Goal: Information Seeking & Learning: Learn about a topic

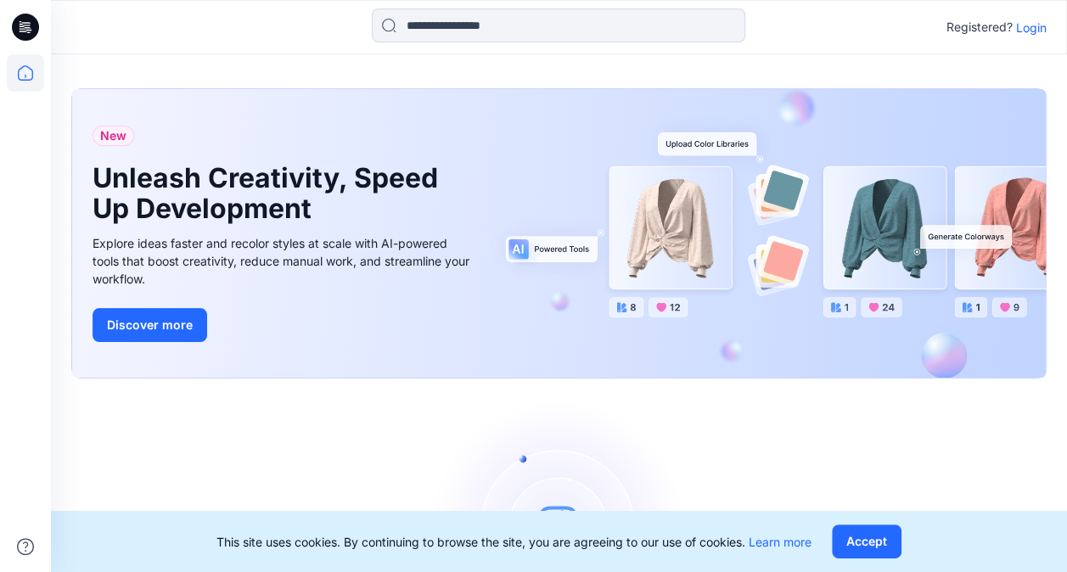
click at [22, 28] on icon at bounding box center [25, 27] width 27 height 27
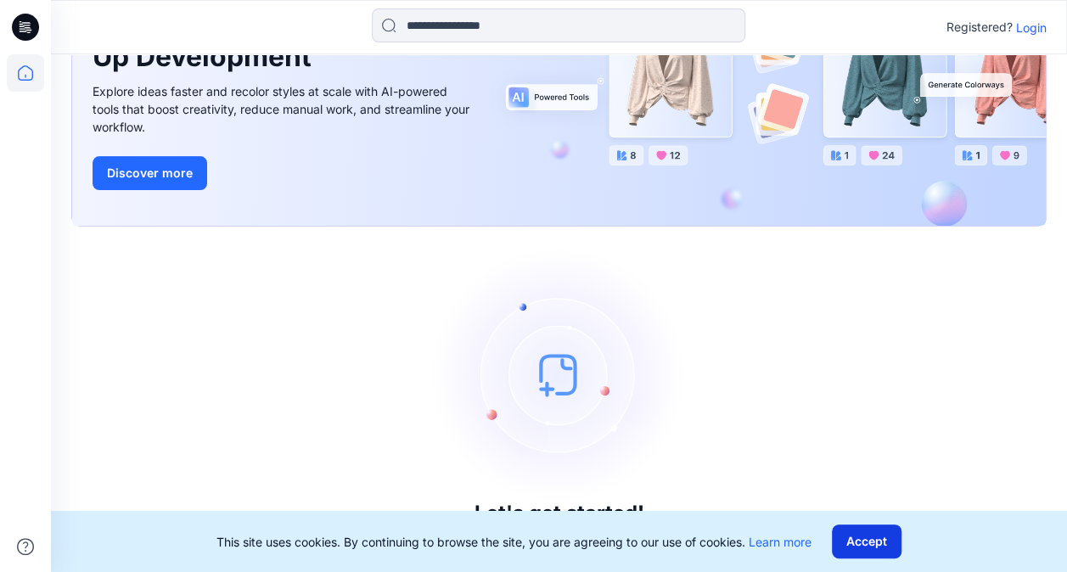
click at [872, 541] on button "Accept" at bounding box center [867, 542] width 70 height 34
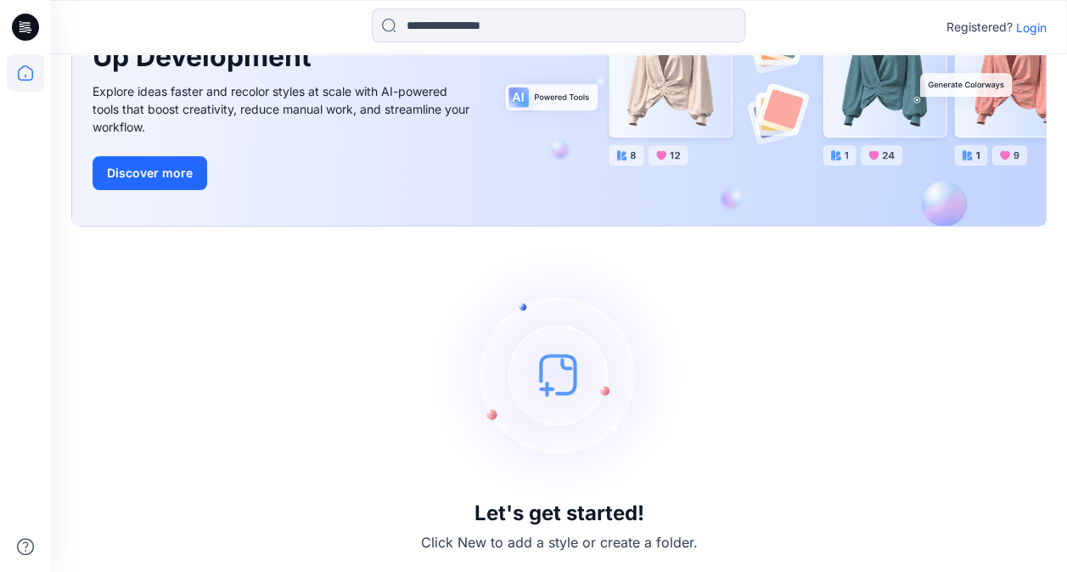
scroll to position [0, 0]
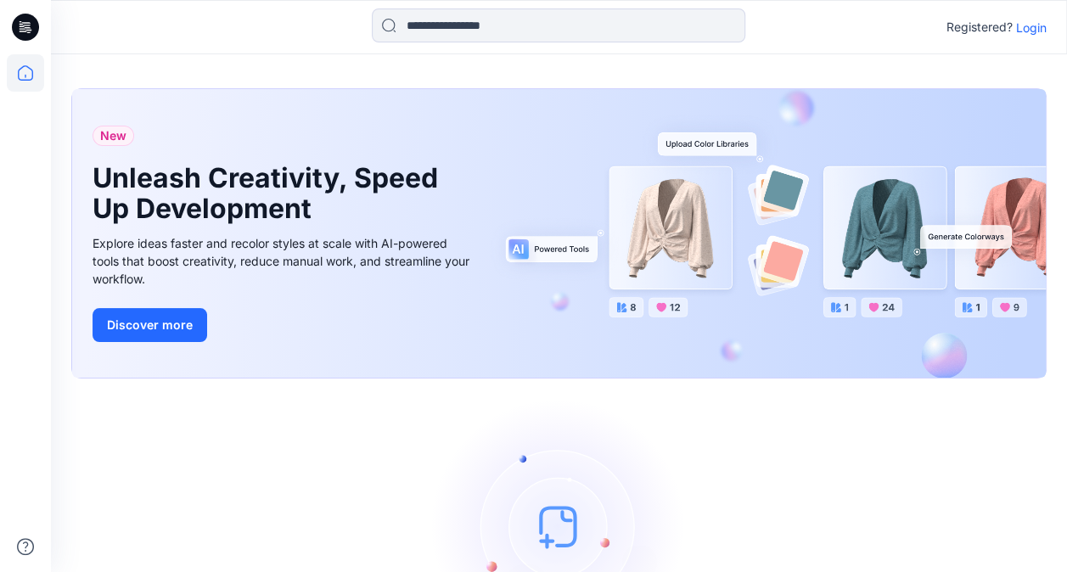
click at [1033, 21] on p "Login" at bounding box center [1031, 28] width 31 height 18
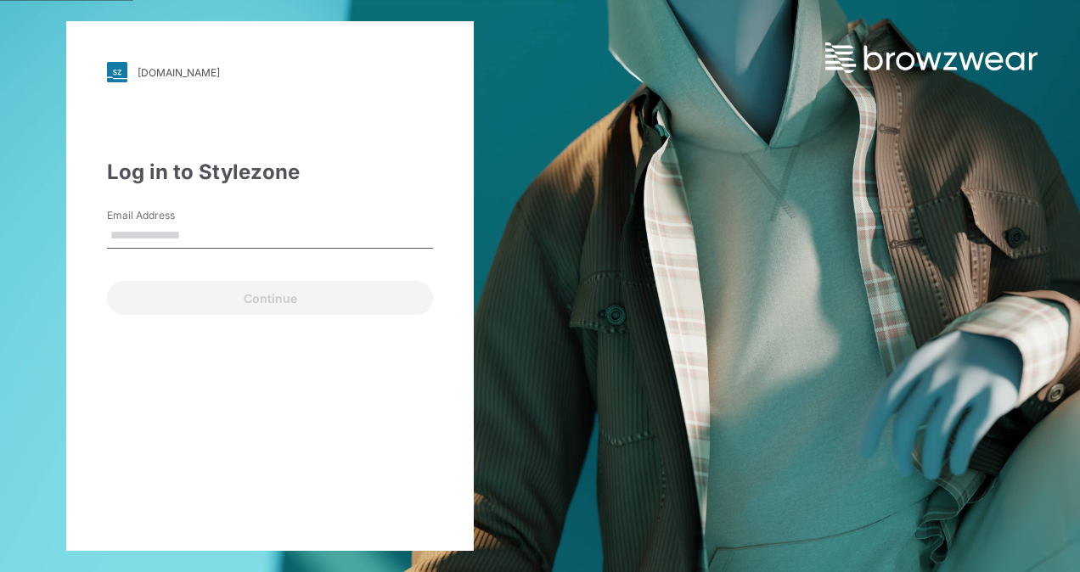
click at [272, 236] on input "Email Address" at bounding box center [270, 235] width 326 height 25
type input "**********"
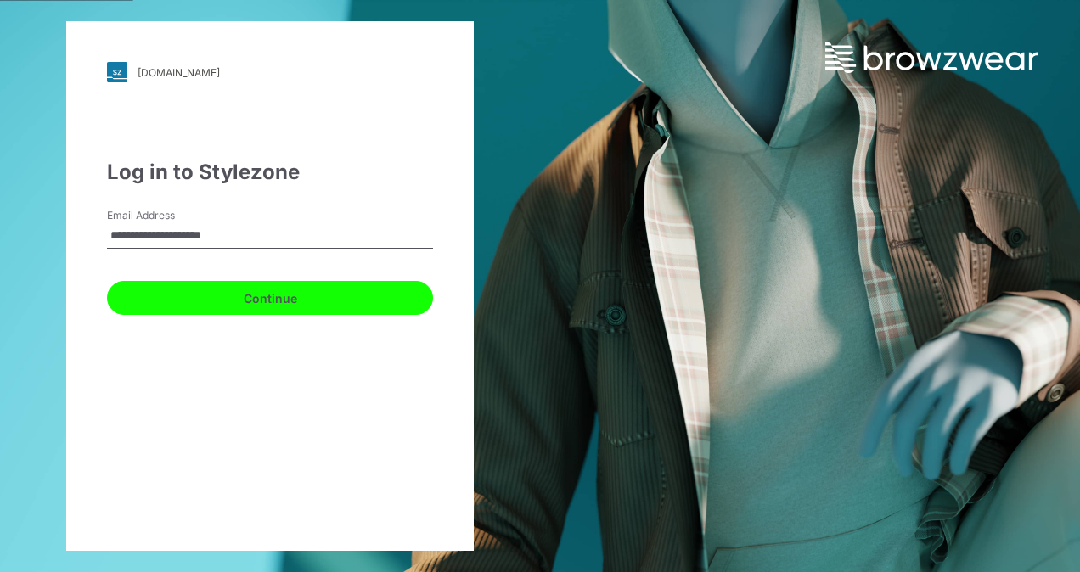
click at [182, 307] on button "Continue" at bounding box center [270, 298] width 326 height 34
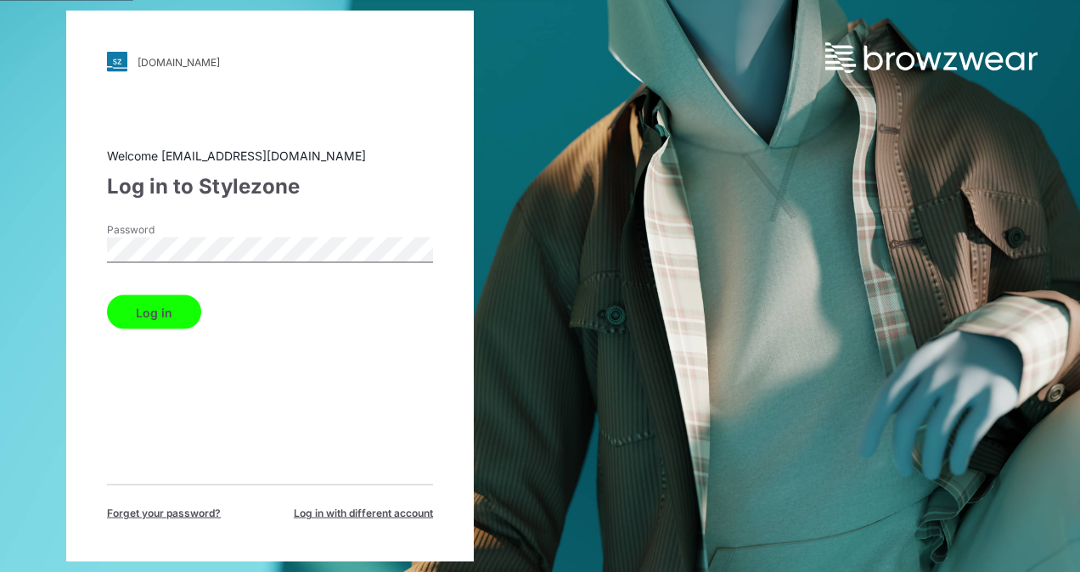
click at [175, 323] on button "Log in" at bounding box center [154, 313] width 94 height 34
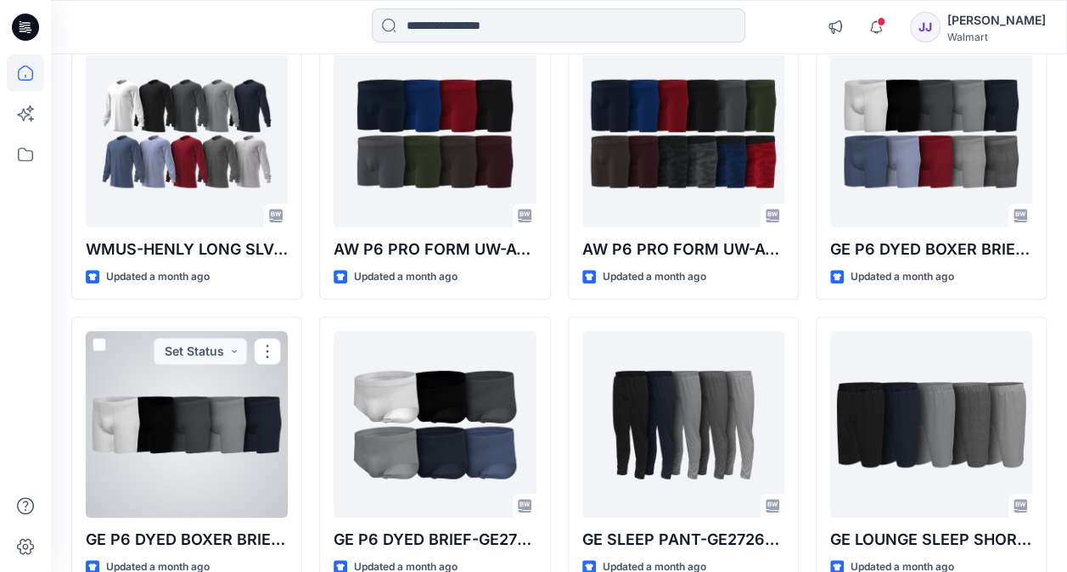
scroll to position [329, 0]
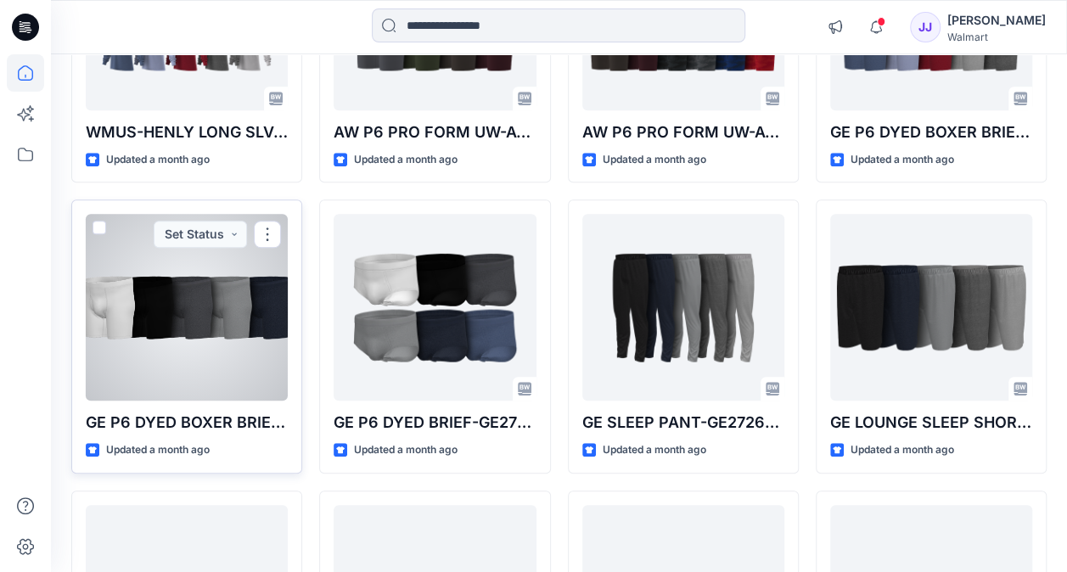
click at [178, 340] on div at bounding box center [187, 307] width 202 height 187
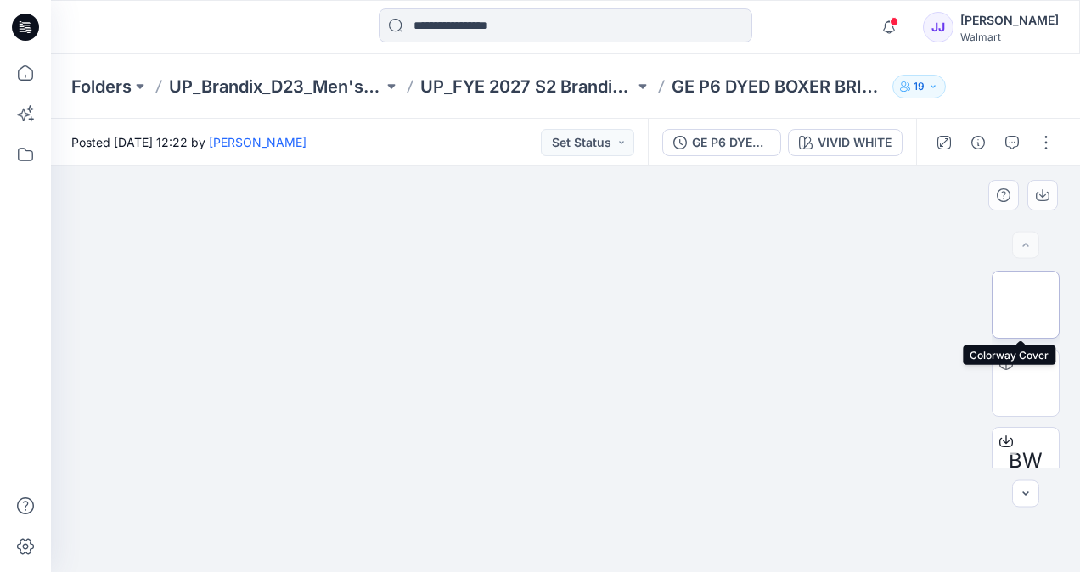
click at [1026, 305] on img at bounding box center [1026, 305] width 0 height 0
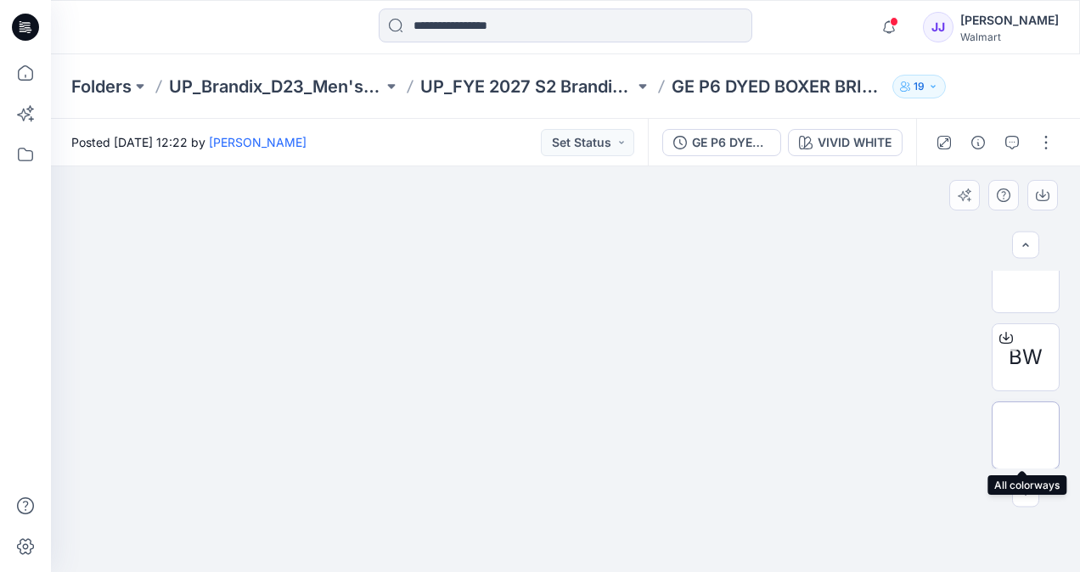
click at [1033, 455] on div at bounding box center [1026, 436] width 68 height 68
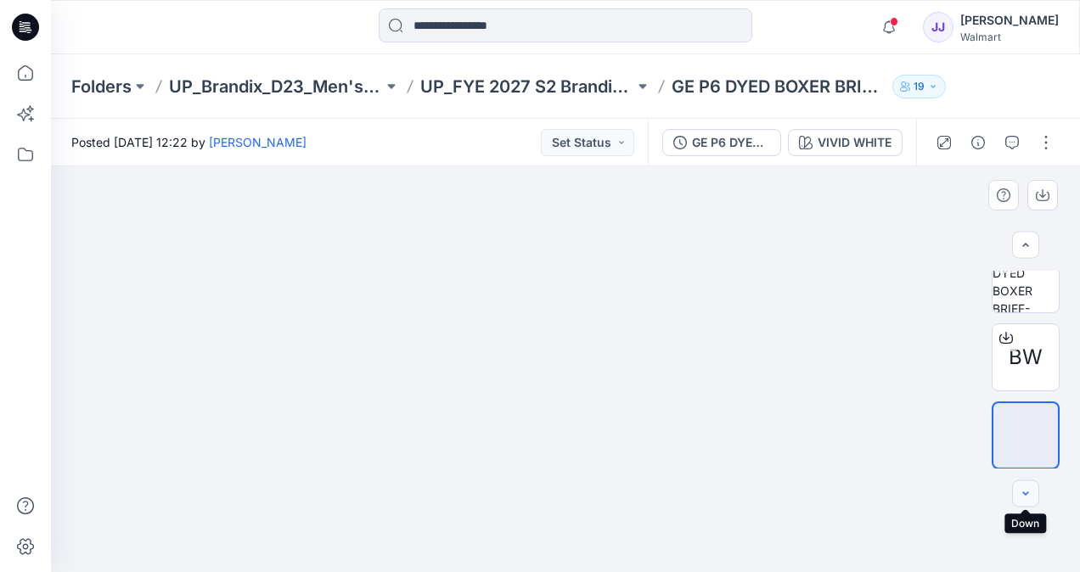
click at [1018, 488] on button "button" at bounding box center [1025, 494] width 27 height 27
click at [1027, 494] on icon "button" at bounding box center [1025, 493] width 6 height 3
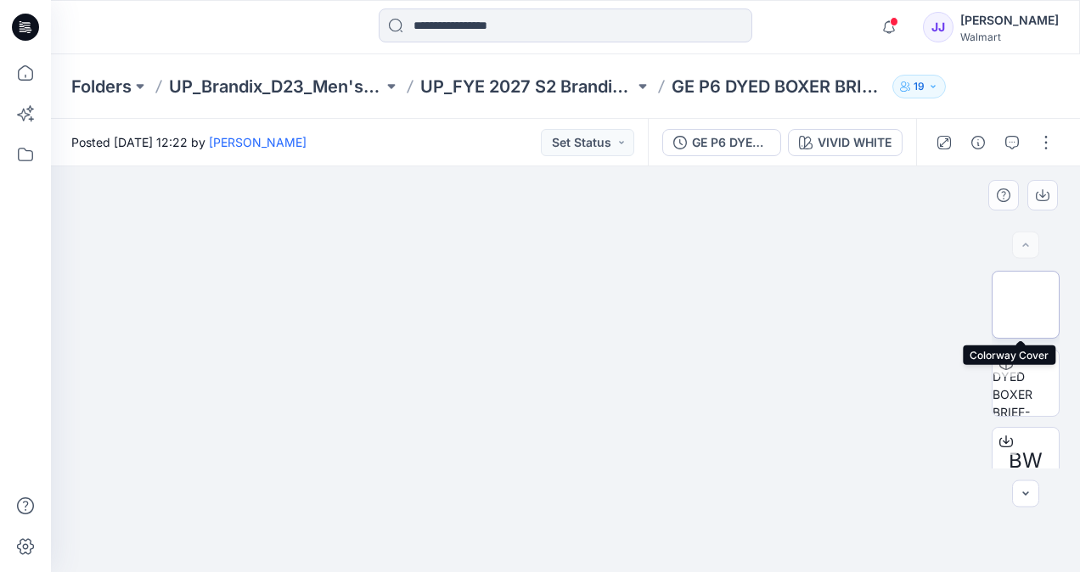
click at [1026, 305] on img at bounding box center [1026, 305] width 0 height 0
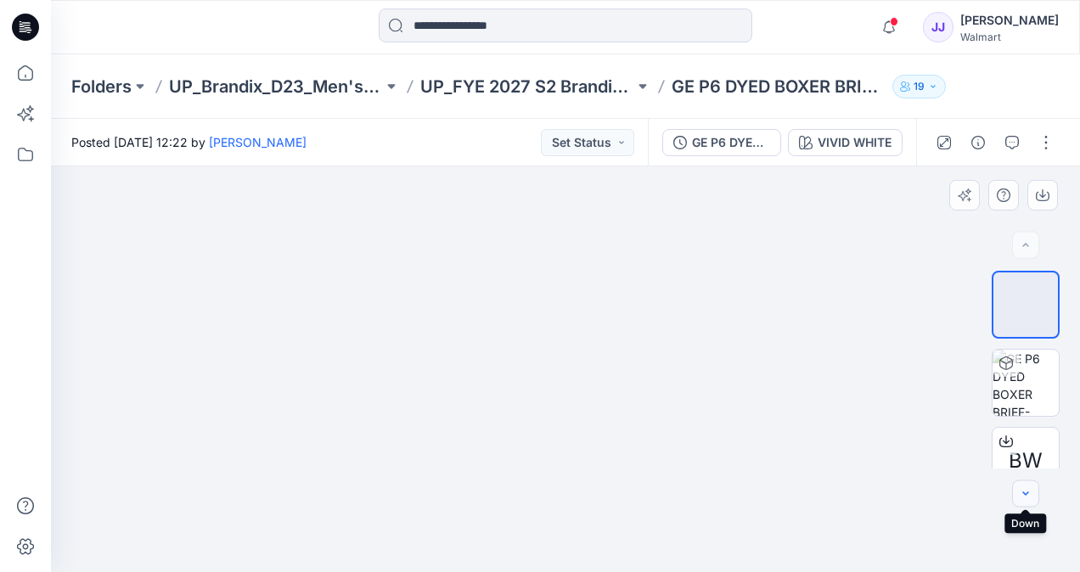
click at [1022, 493] on icon "button" at bounding box center [1026, 494] width 14 height 14
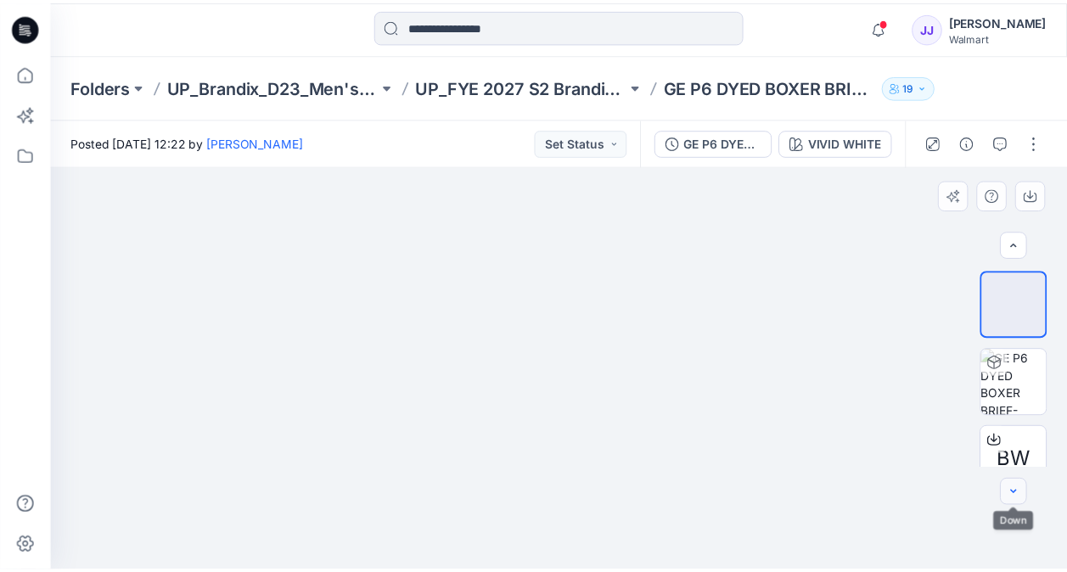
scroll to position [66, 0]
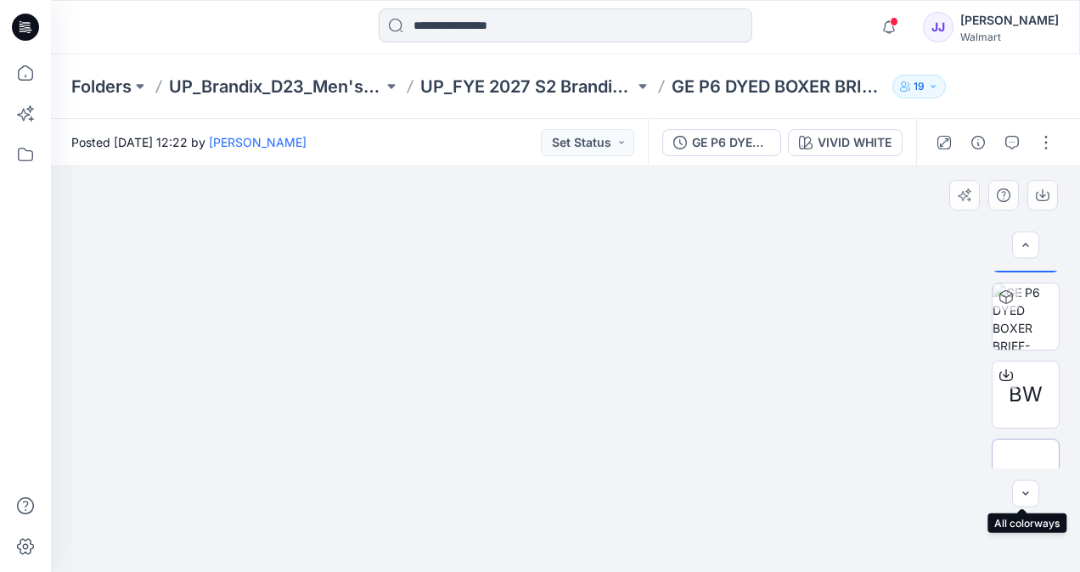
click at [1026, 473] on img at bounding box center [1026, 473] width 0 height 0
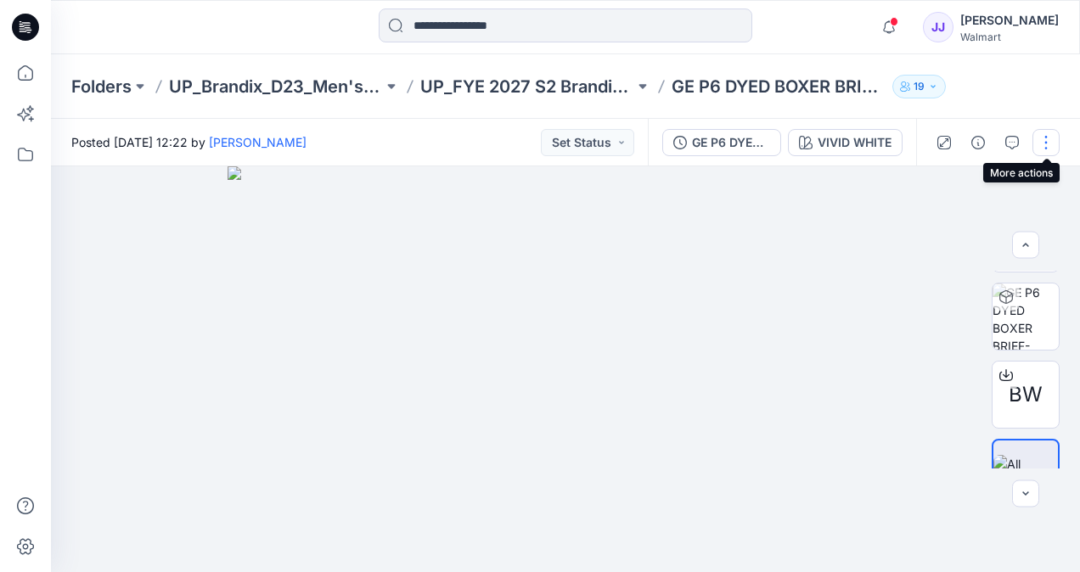
click at [1048, 155] on button "button" at bounding box center [1046, 142] width 27 height 27
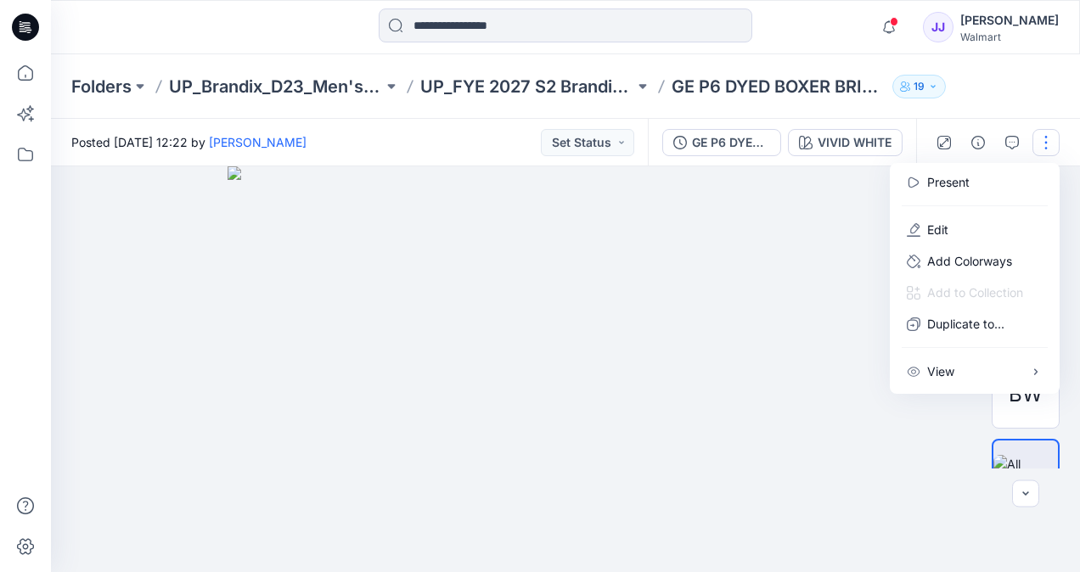
click at [754, 200] on img at bounding box center [566, 369] width 677 height 406
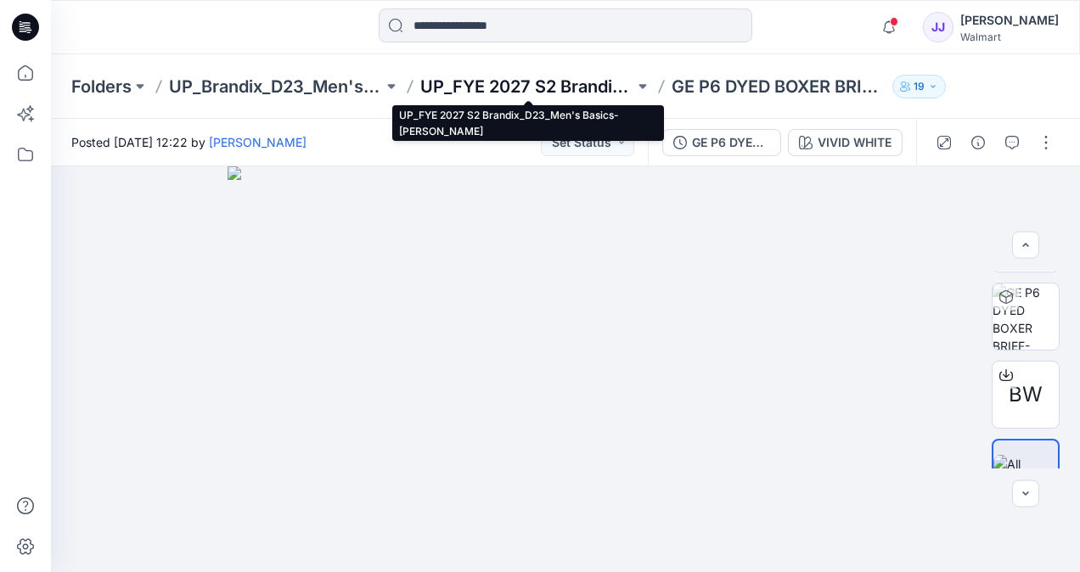
click at [478, 88] on p "UP_FYE 2027 S2 Brandix_D23_Men's Basics- [PERSON_NAME]" at bounding box center [527, 87] width 214 height 24
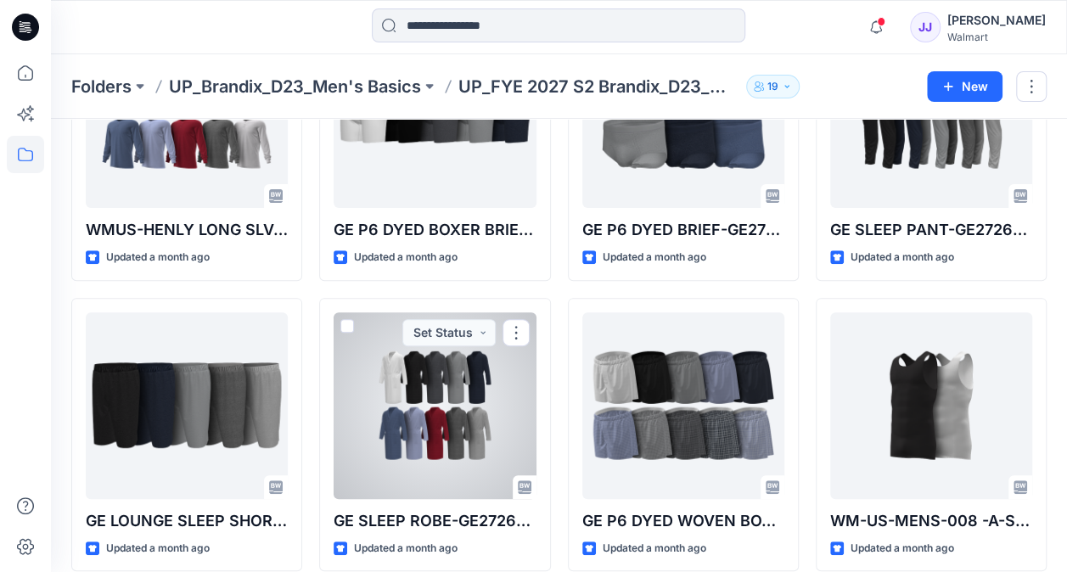
scroll to position [182, 0]
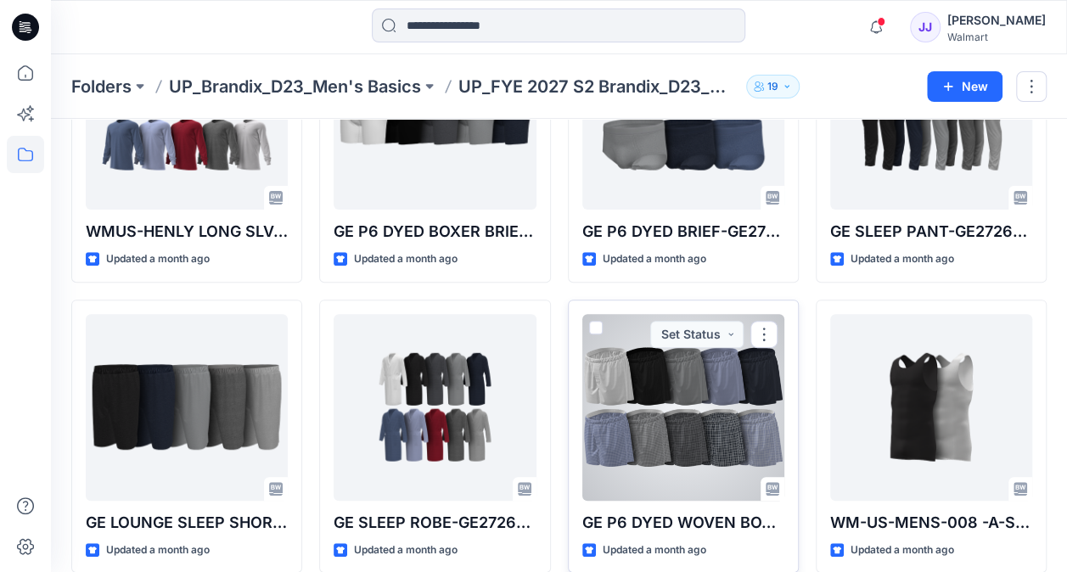
click at [678, 427] on div at bounding box center [684, 407] width 202 height 187
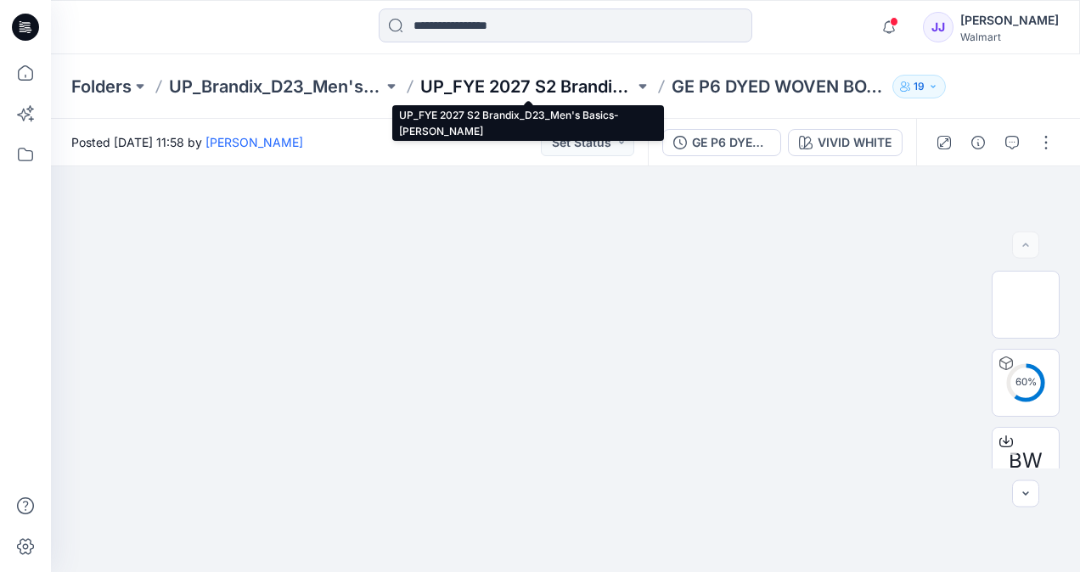
click at [501, 93] on p "UP_FYE 2027 S2 Brandix_D23_Men's Basics- [PERSON_NAME]" at bounding box center [527, 87] width 214 height 24
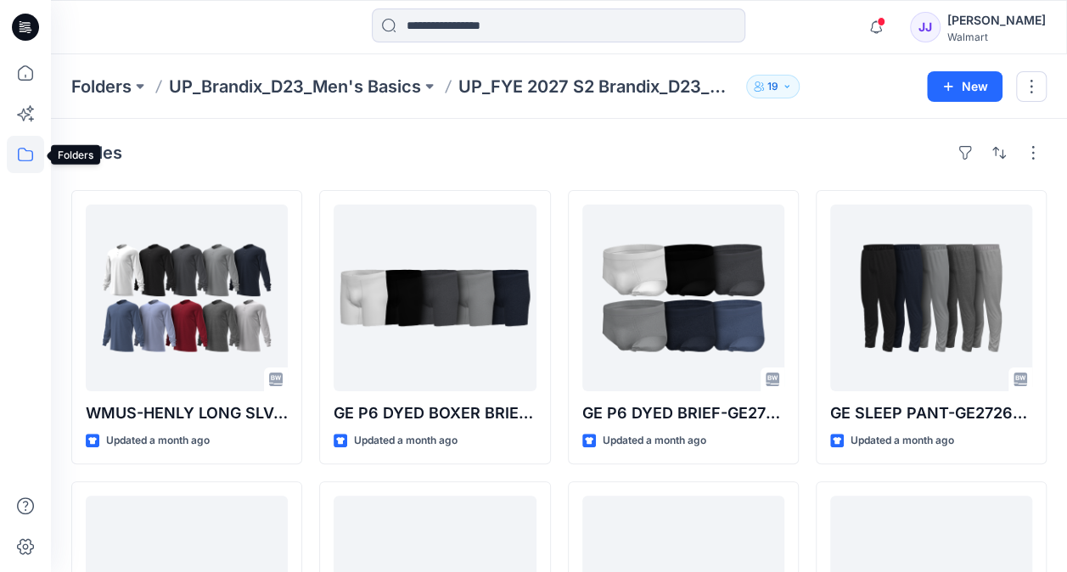
click at [24, 149] on icon at bounding box center [25, 154] width 37 height 37
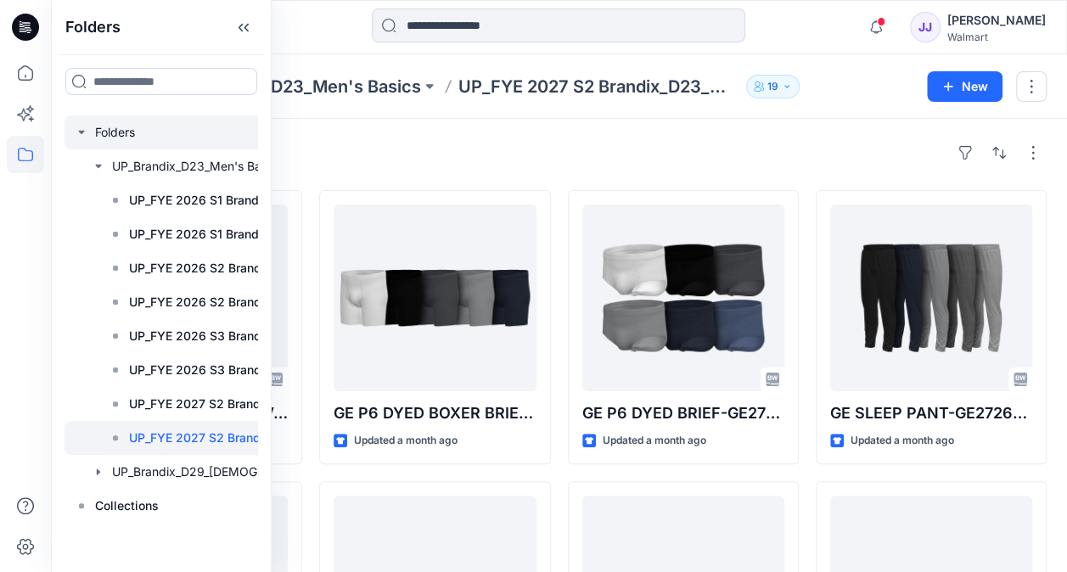
click at [92, 128] on div at bounding box center [192, 132] width 255 height 34
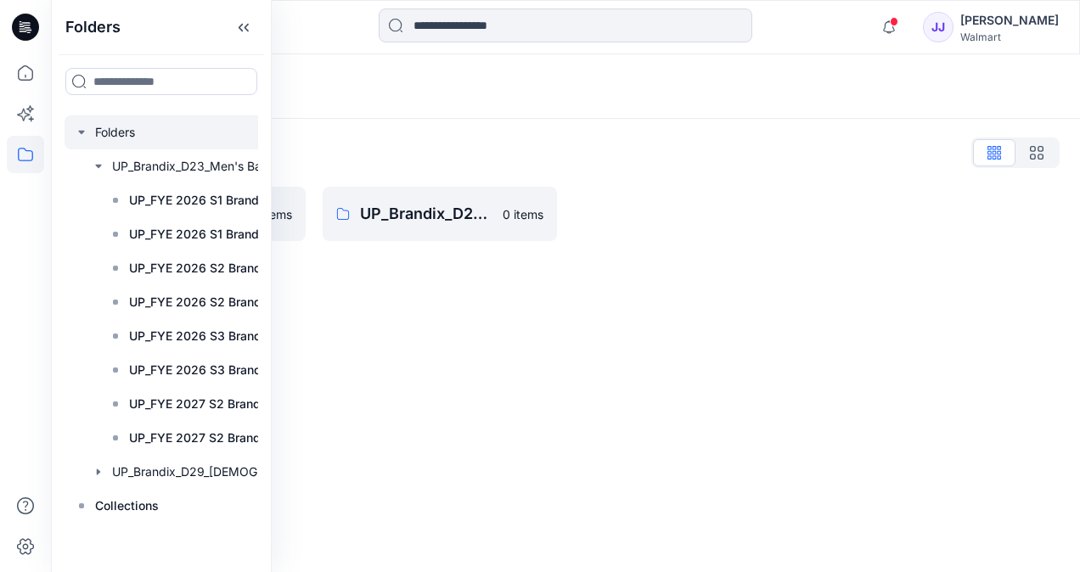
click at [363, 352] on div "Folders Folders List UP_Brandix_D23_Men's Basics 0 items UP_Brandix_D29_[DEMOGR…" at bounding box center [565, 313] width 1029 height 518
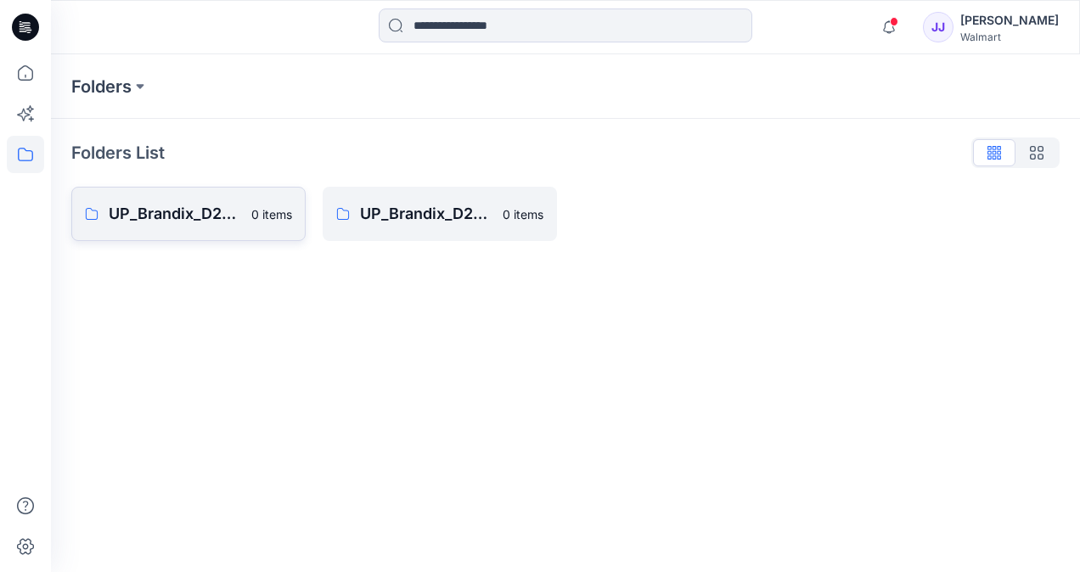
click at [214, 200] on link "UP_Brandix_D23_Men's Basics 0 items" at bounding box center [188, 214] width 234 height 54
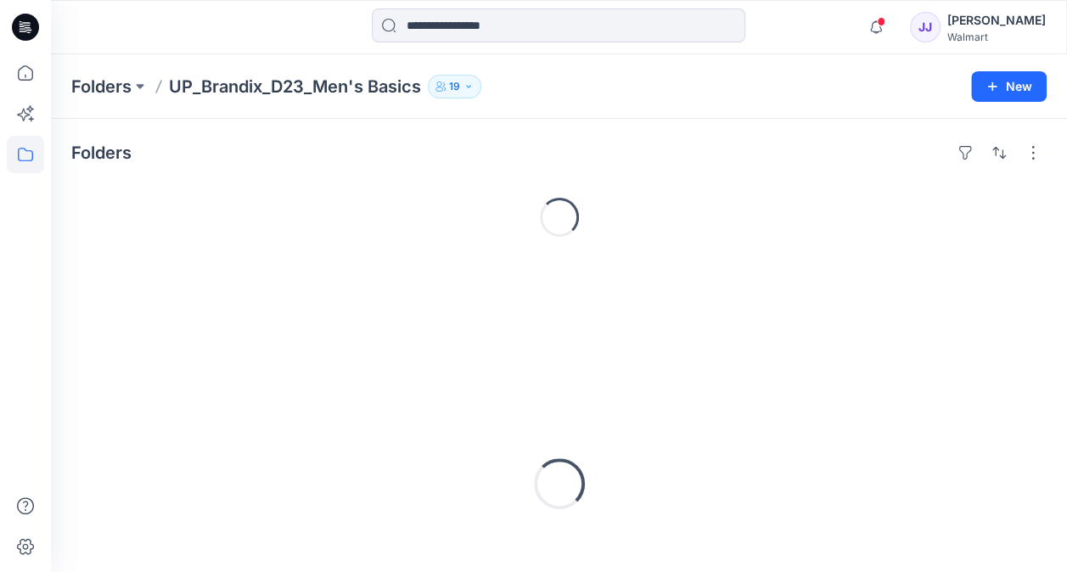
click at [214, 200] on div "Loading..." at bounding box center [559, 217] width 976 height 54
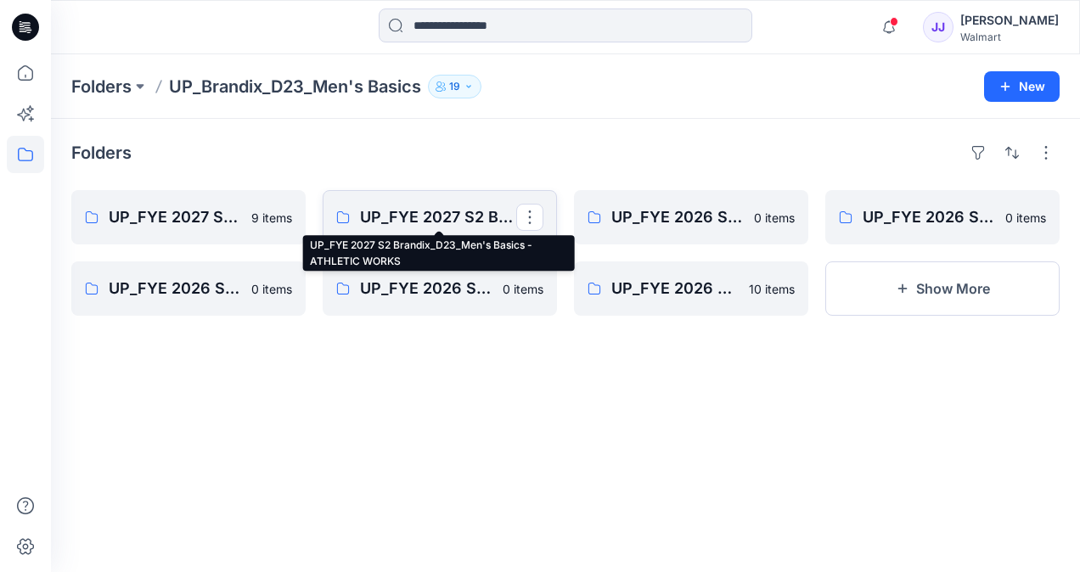
click at [446, 218] on p "UP_FYE 2027 S2 Brandix_D23_Men's Basics - ATHLETIC WORKS" at bounding box center [438, 218] width 156 height 24
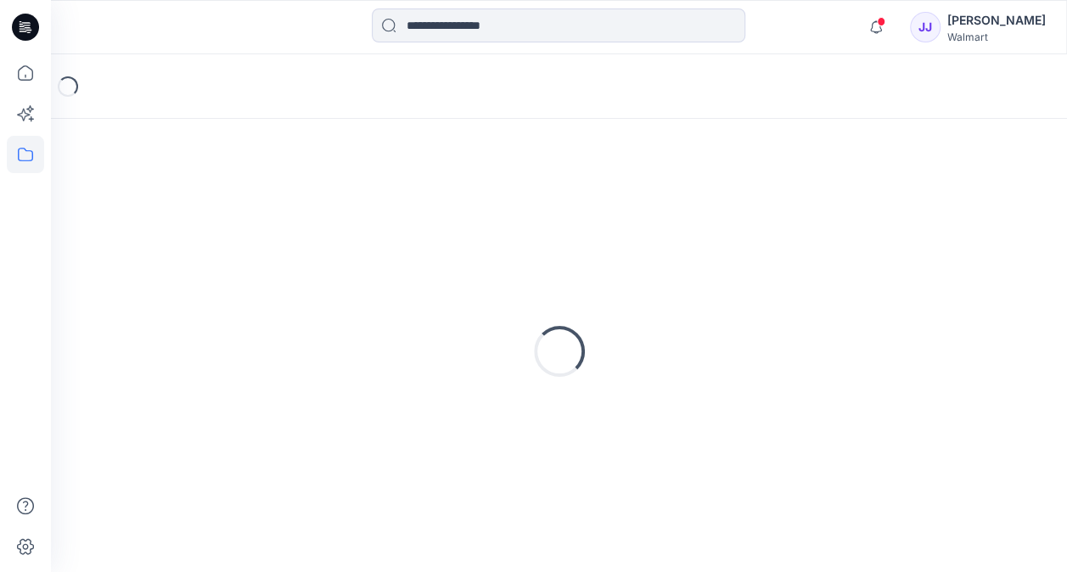
click at [446, 218] on div "Loading..." at bounding box center [559, 351] width 976 height 425
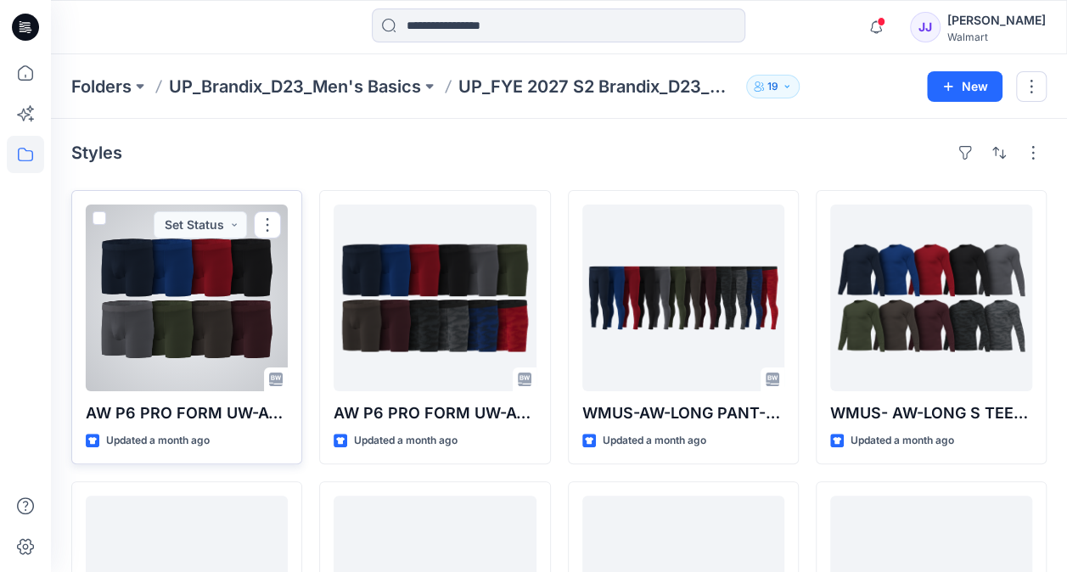
click at [206, 323] on div at bounding box center [187, 298] width 202 height 187
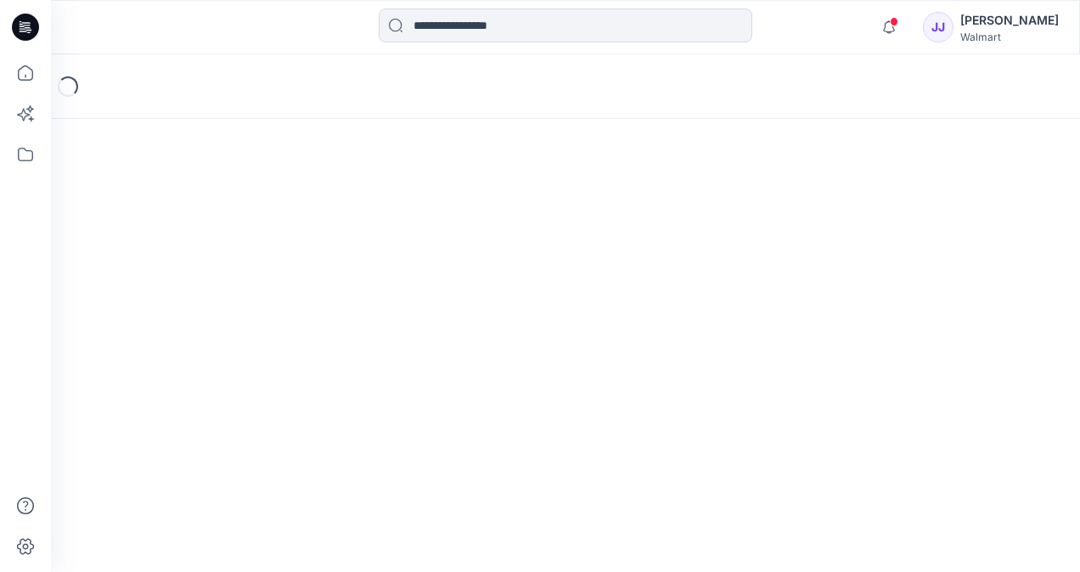
click at [206, 323] on div "Loading..." at bounding box center [565, 313] width 1029 height 518
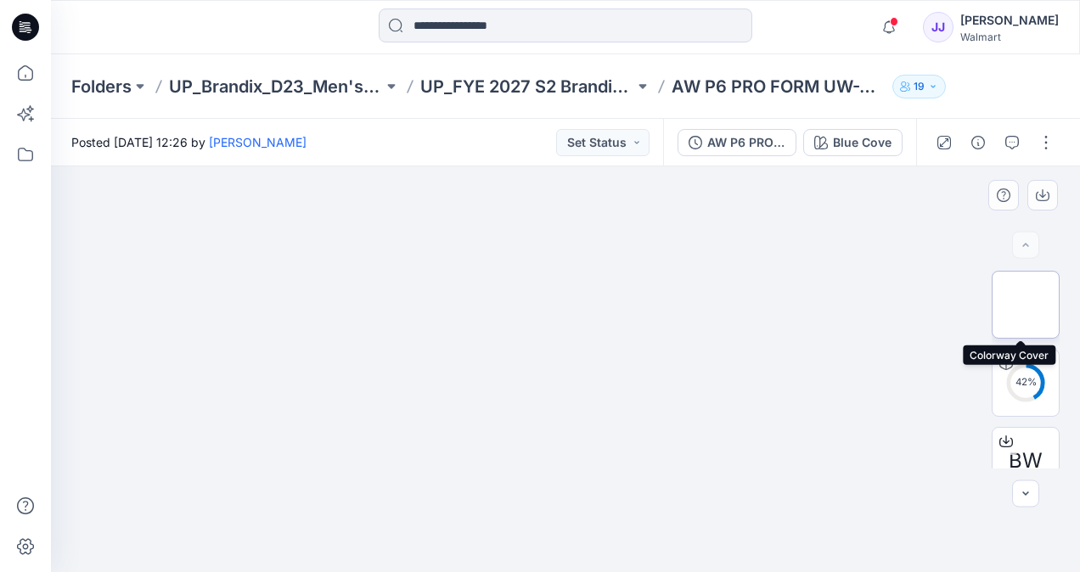
click at [1026, 305] on img at bounding box center [1026, 305] width 0 height 0
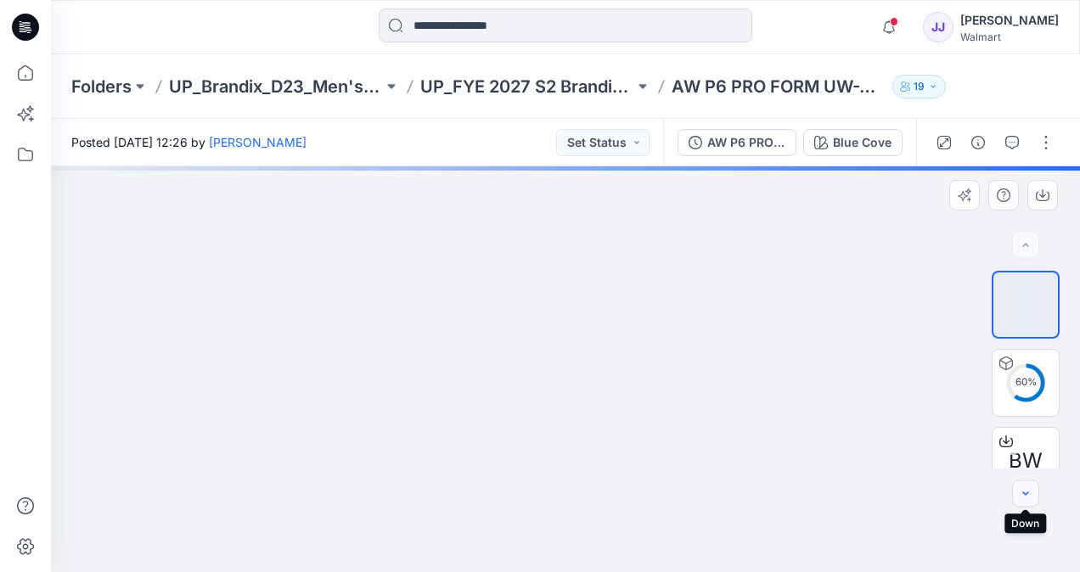
click at [1028, 503] on button "button" at bounding box center [1025, 494] width 27 height 27
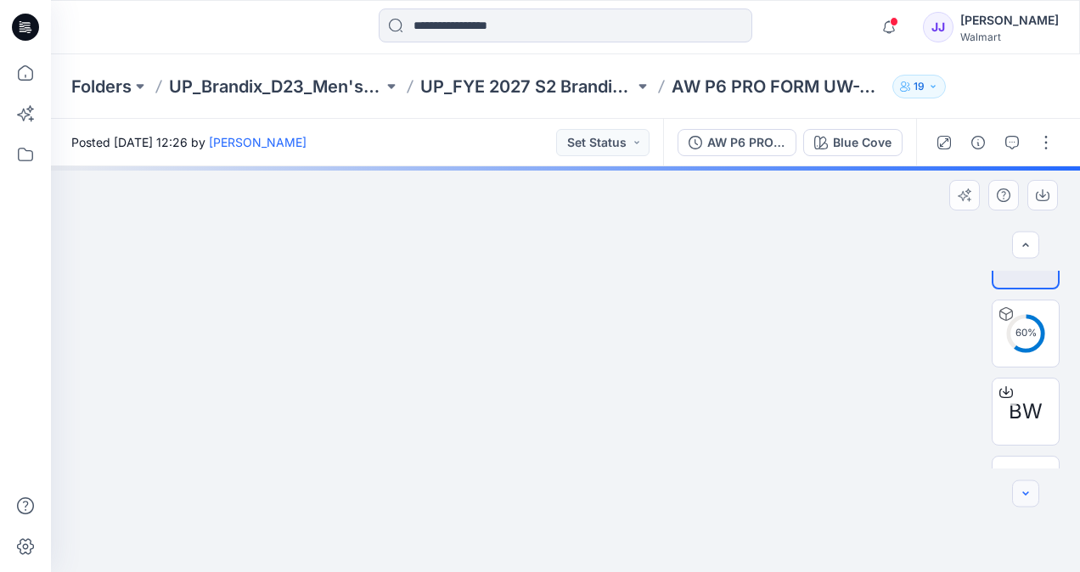
scroll to position [66, 0]
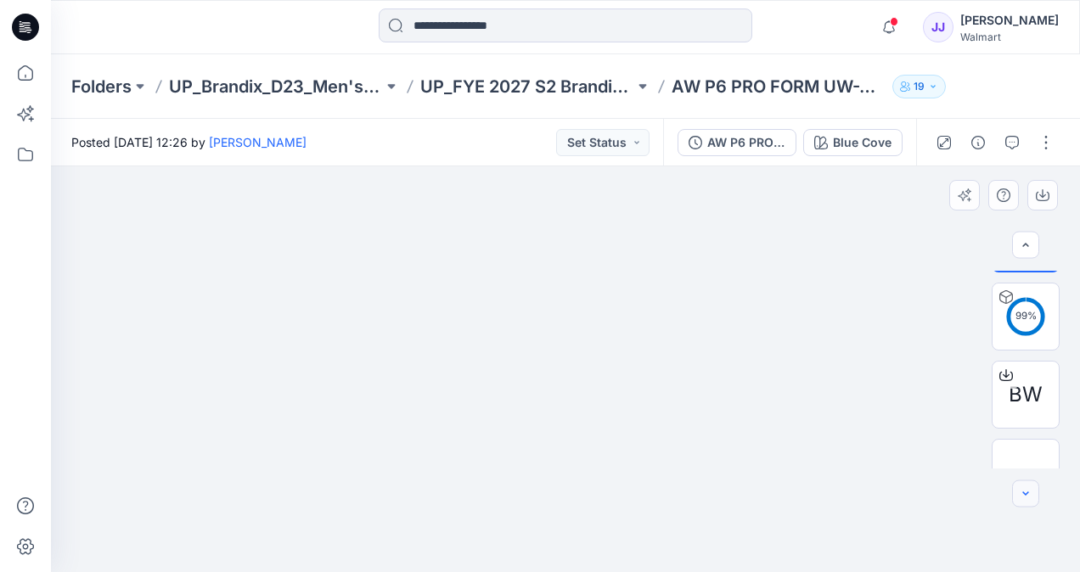
click at [1026, 496] on icon "button" at bounding box center [1026, 494] width 14 height 14
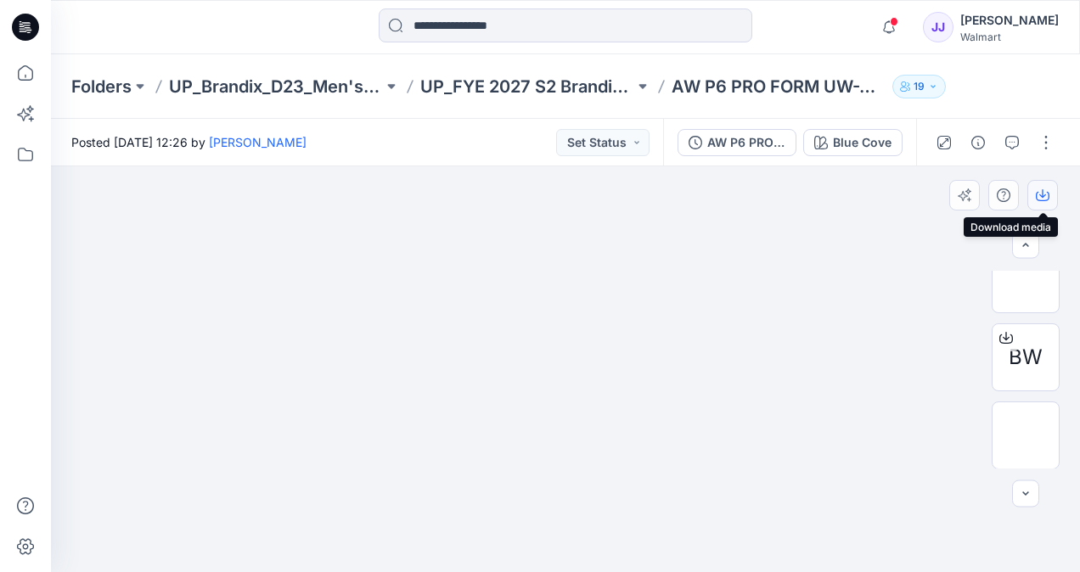
click at [1043, 192] on icon "button" at bounding box center [1042, 193] width 7 height 8
click at [1025, 494] on icon "button" at bounding box center [1026, 494] width 6 height 3
click at [1026, 436] on img at bounding box center [1026, 436] width 0 height 0
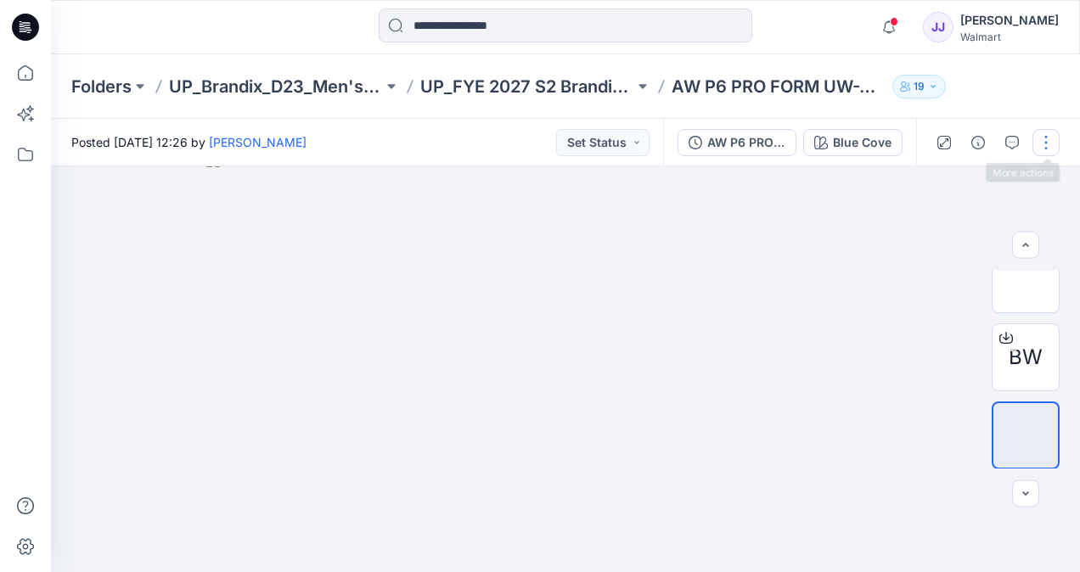
click at [1044, 145] on button "button" at bounding box center [1046, 142] width 27 height 27
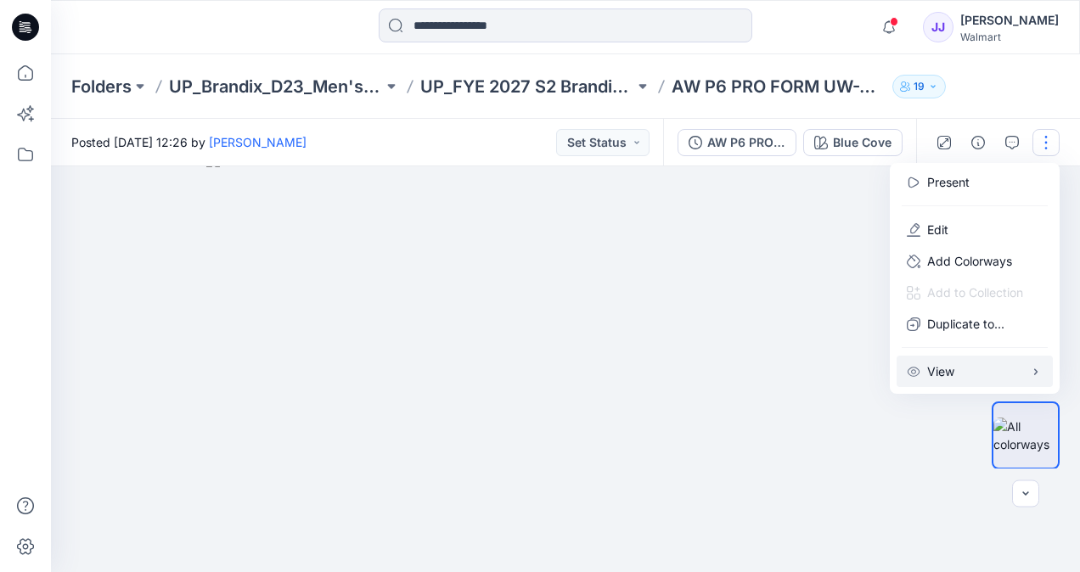
click at [944, 358] on button "View" at bounding box center [975, 371] width 156 height 31
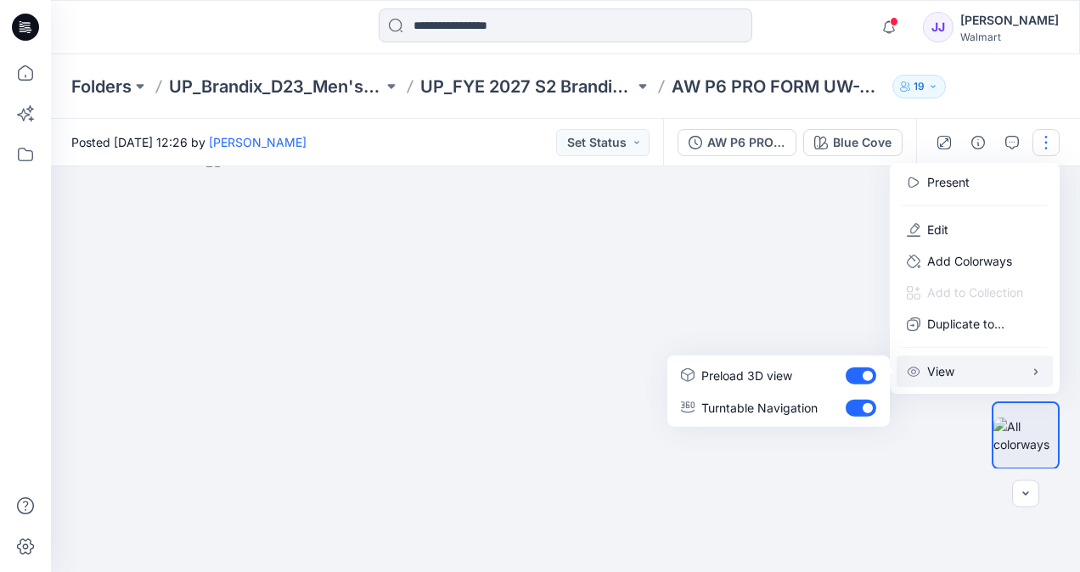
click at [881, 467] on img at bounding box center [565, 363] width 718 height 419
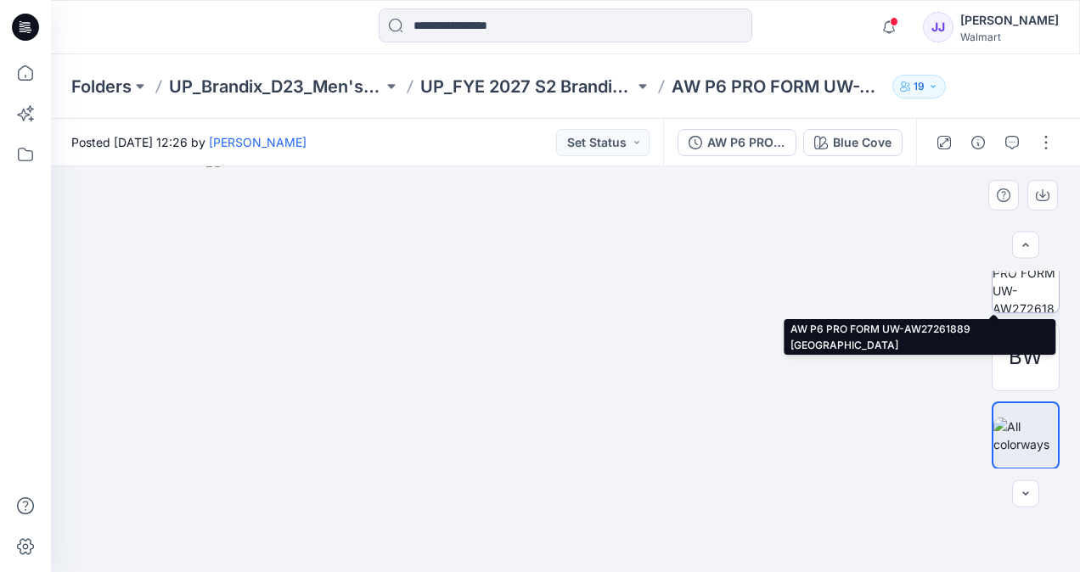
scroll to position [0, 0]
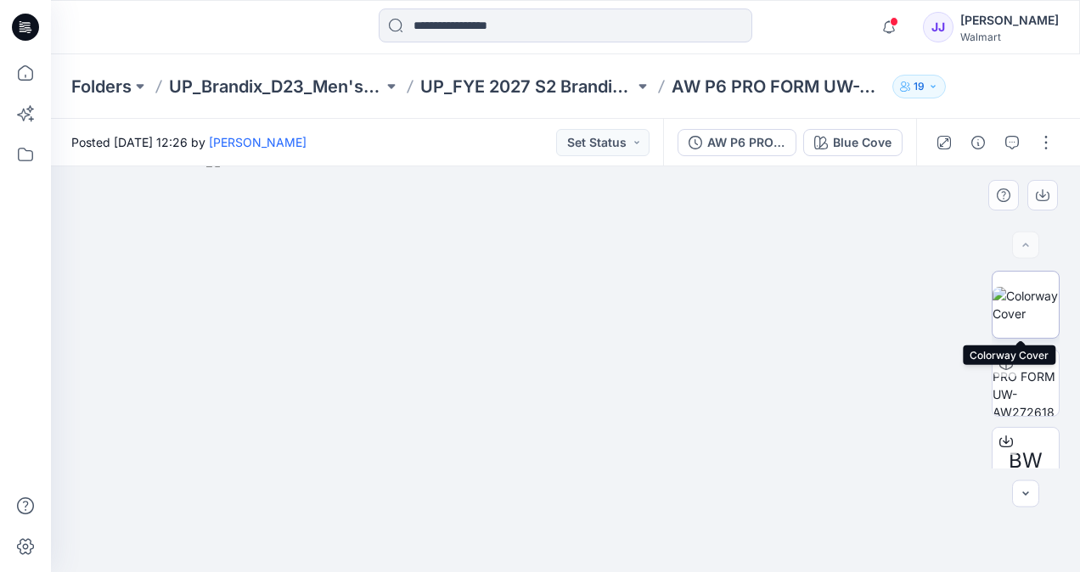
click at [1020, 305] on img at bounding box center [1026, 305] width 66 height 36
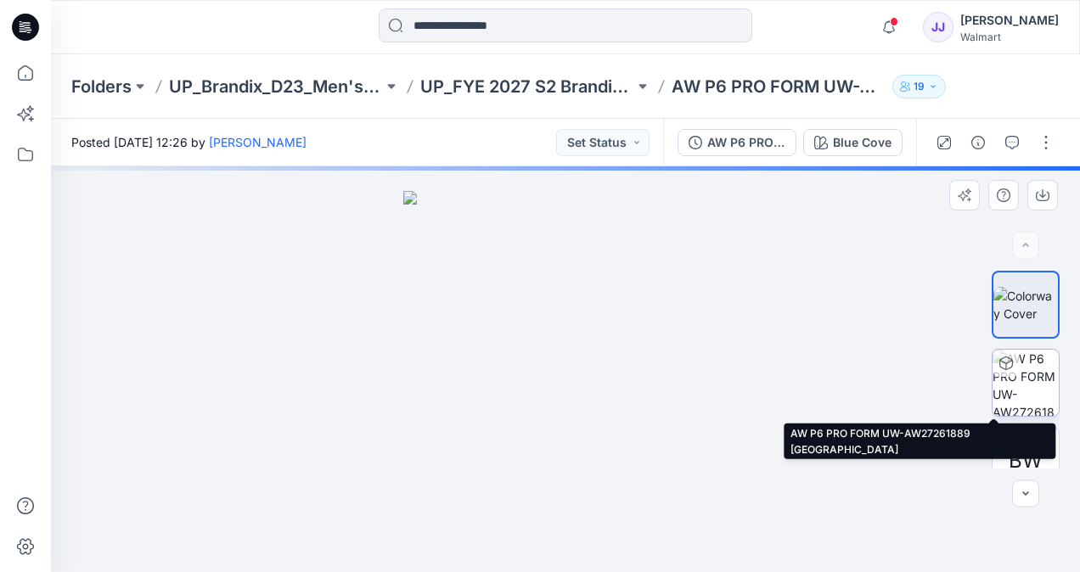
click at [1019, 372] on img at bounding box center [1026, 383] width 66 height 66
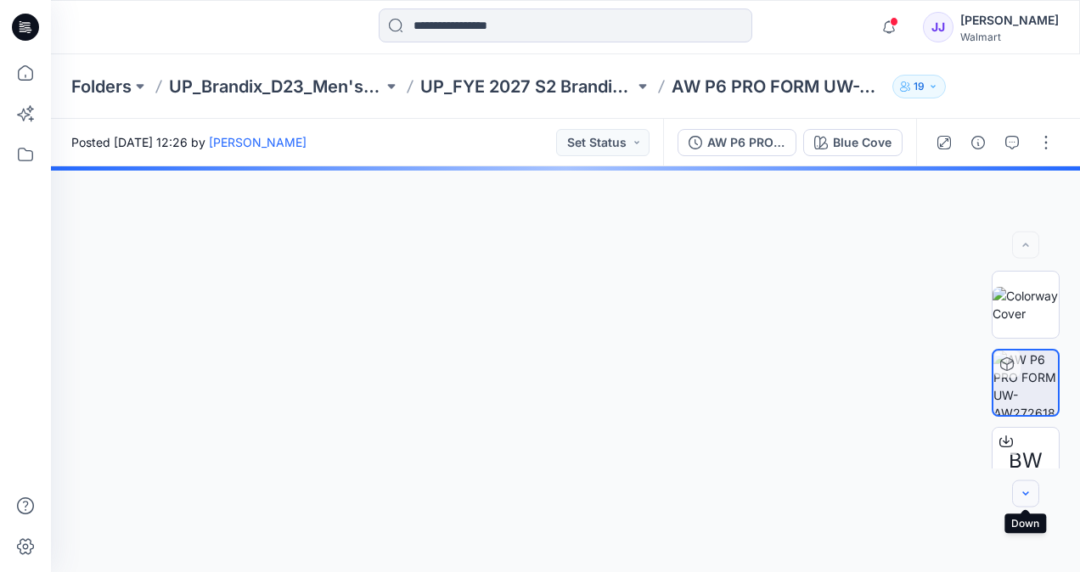
click at [1029, 487] on icon "button" at bounding box center [1026, 494] width 14 height 14
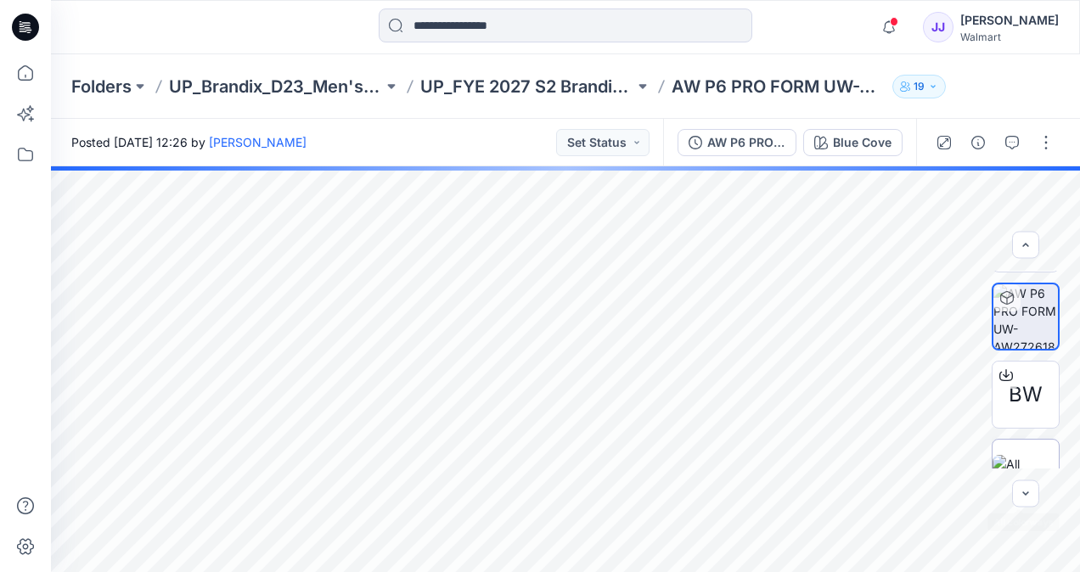
click at [1024, 455] on img at bounding box center [1026, 473] width 66 height 36
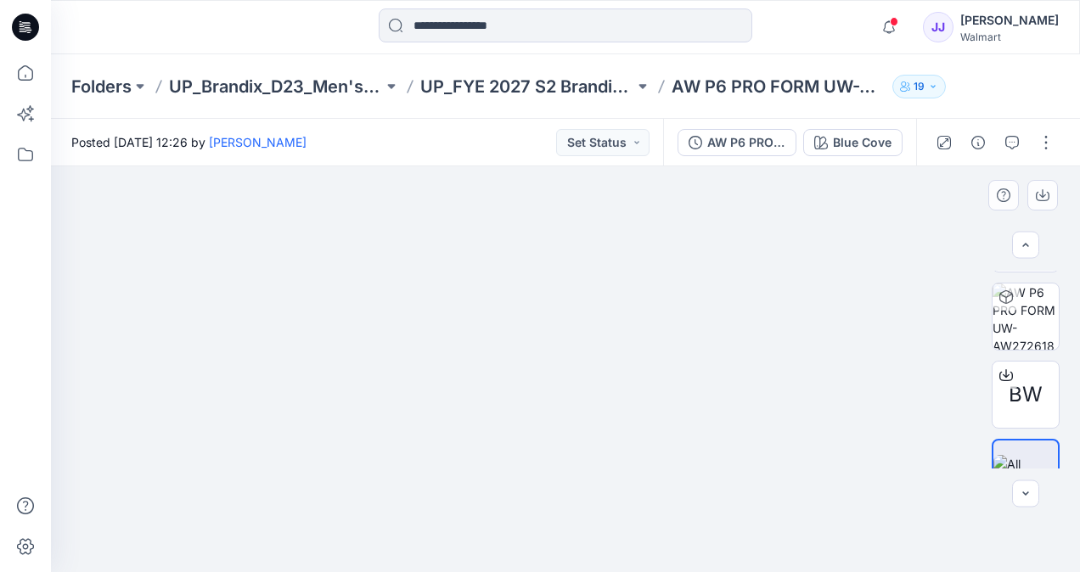
scroll to position [104, 0]
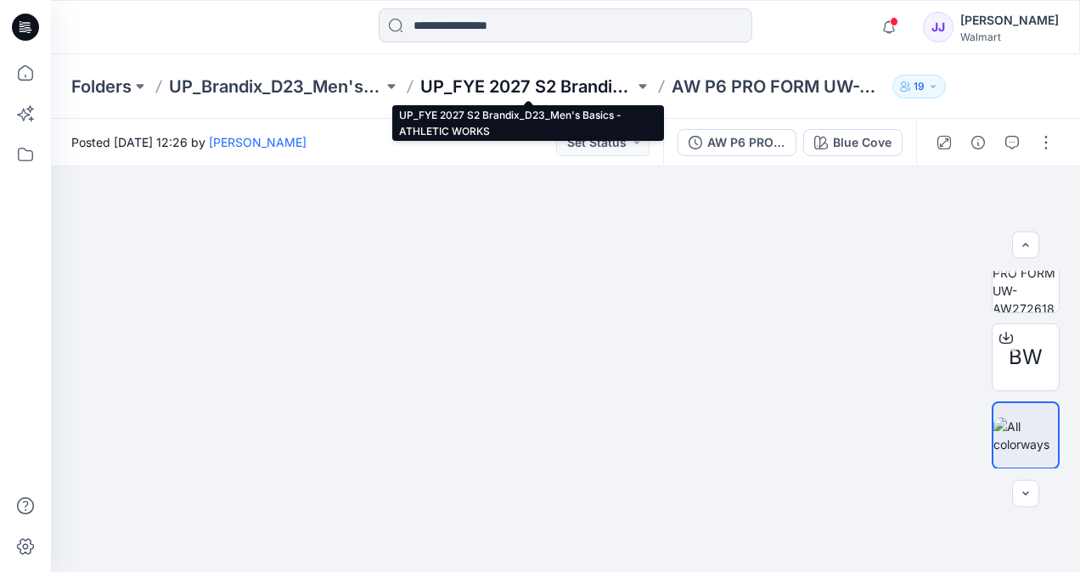
click at [547, 82] on p "UP_FYE 2027 S2 Brandix_D23_Men's Basics - ATHLETIC WORKS" at bounding box center [527, 87] width 214 height 24
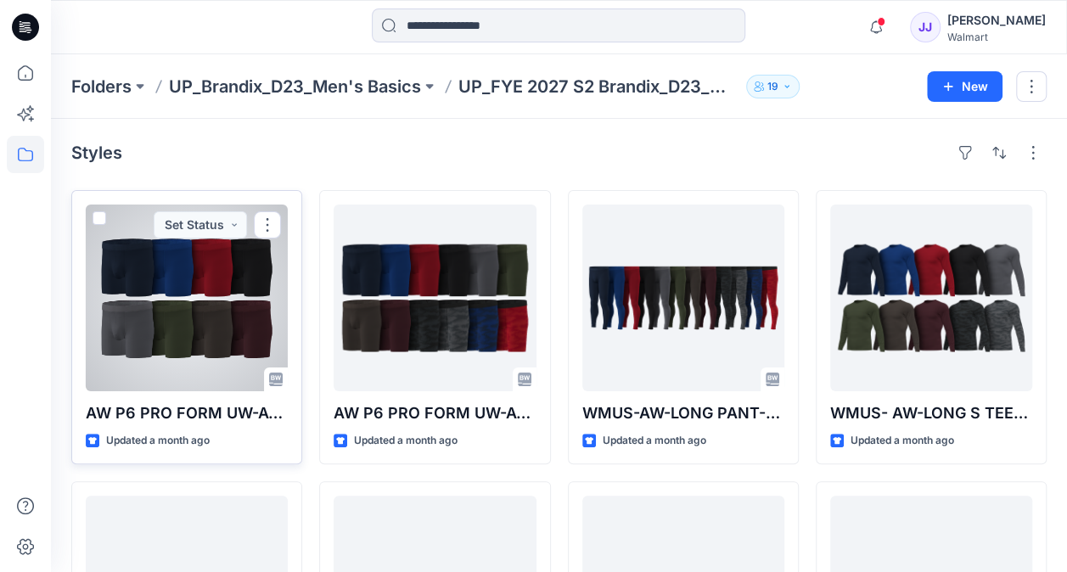
click at [262, 326] on div at bounding box center [187, 298] width 202 height 187
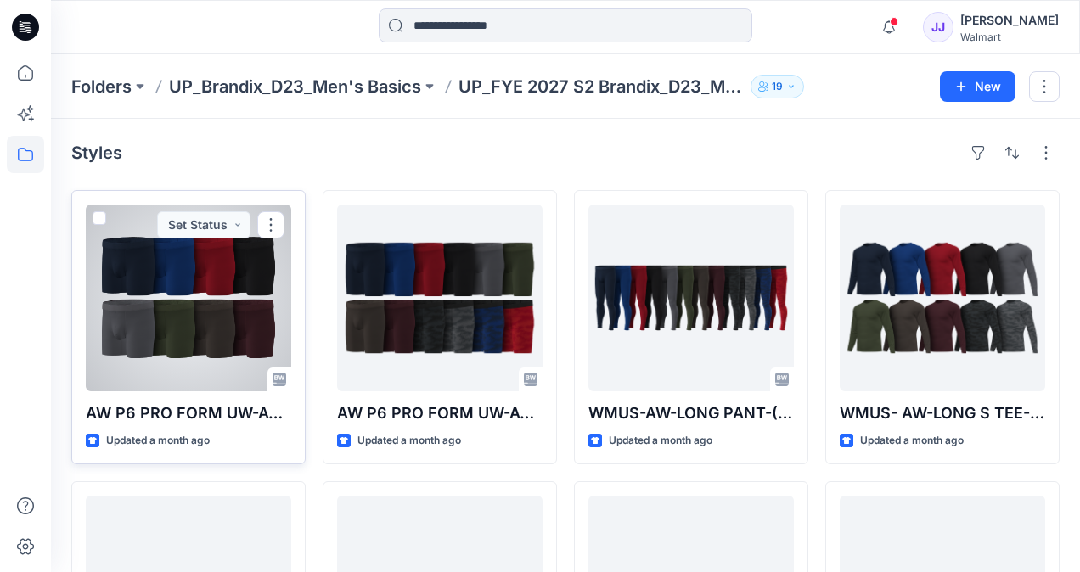
click at [262, 326] on div "Folders UP_Brandix_D23_Men's Basics UP_FYE 2027 S2 Brandix_D23_Men's Basics - A…" at bounding box center [565, 414] width 1029 height 721
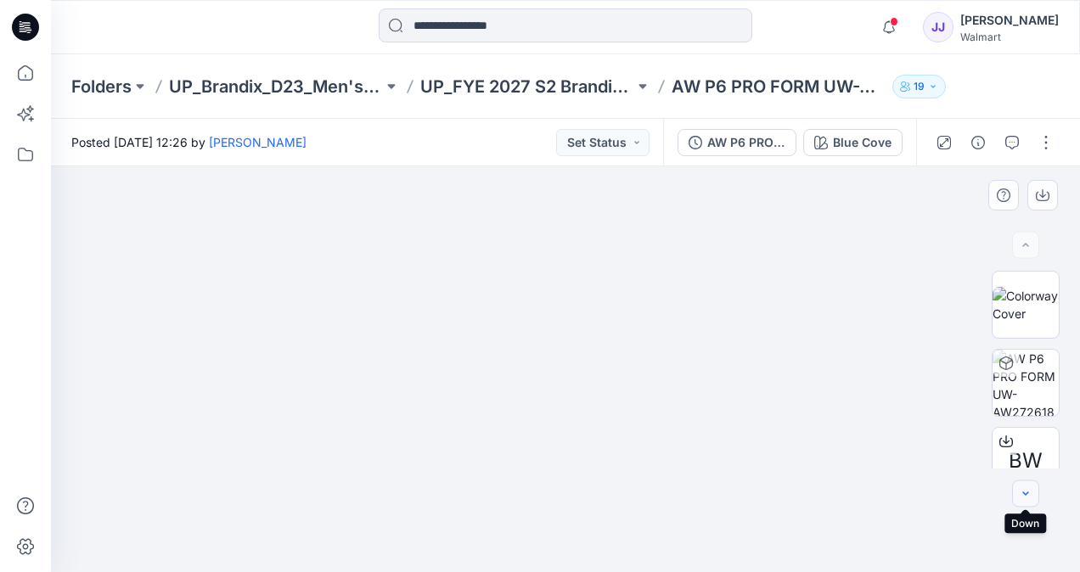
click at [1030, 500] on icon "button" at bounding box center [1026, 494] width 14 height 14
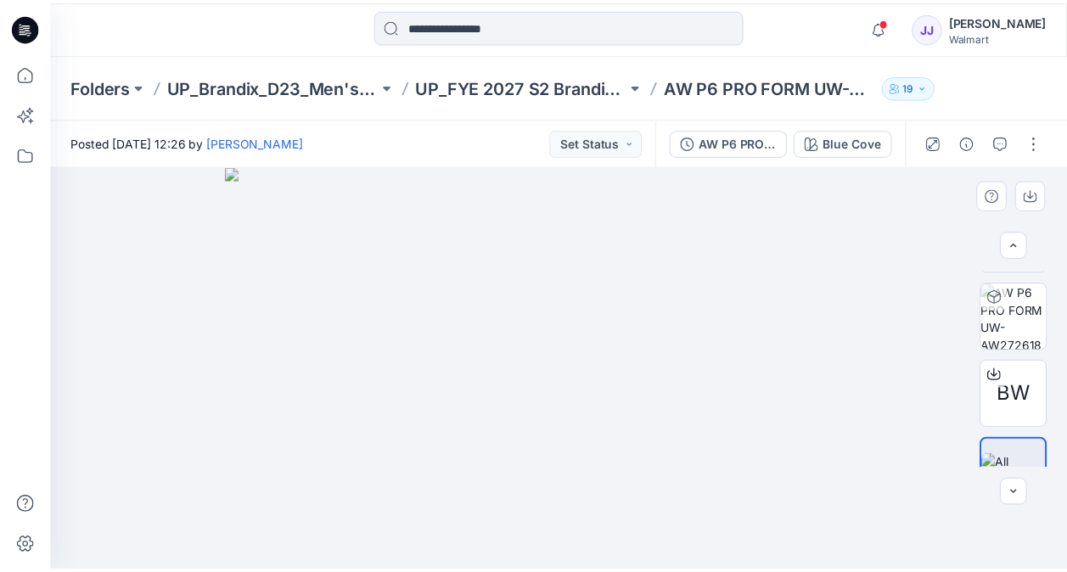
scroll to position [104, 0]
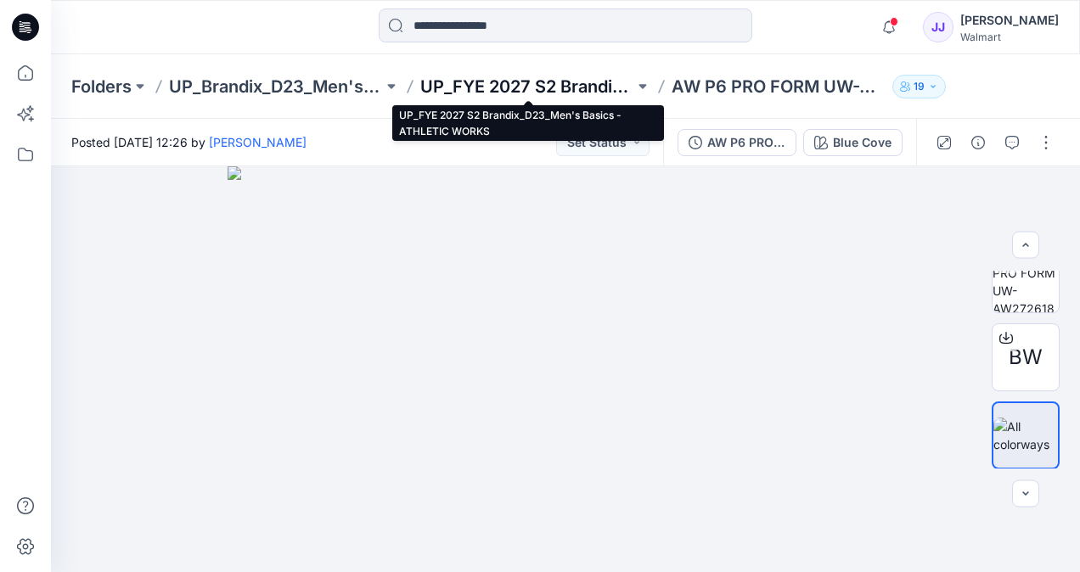
click at [542, 87] on p "UP_FYE 2027 S2 Brandix_D23_Men's Basics - ATHLETIC WORKS" at bounding box center [527, 87] width 214 height 24
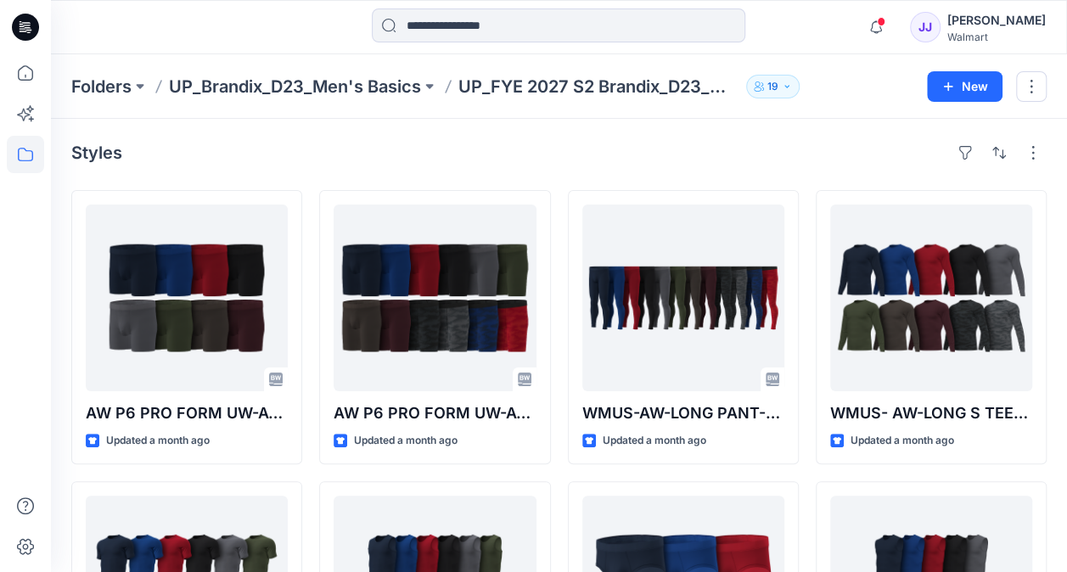
click at [1062, 296] on div "Styles AW P6 PRO FORM UW-AW27261889 Updated a month ago WMUS- AW-SS TEE-N1-3D U…" at bounding box center [559, 447] width 1016 height 656
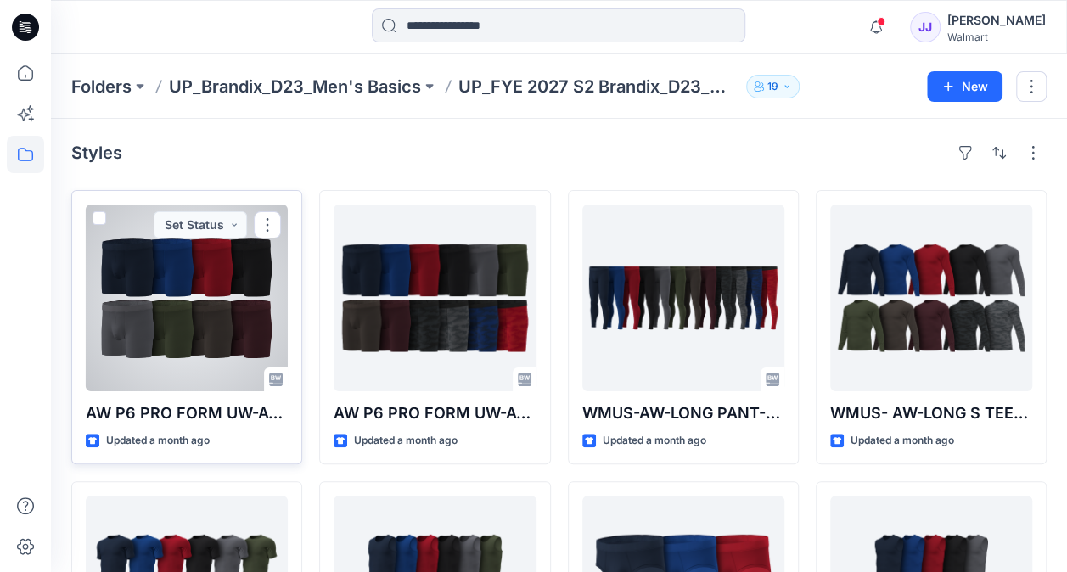
click at [202, 273] on div at bounding box center [187, 298] width 202 height 187
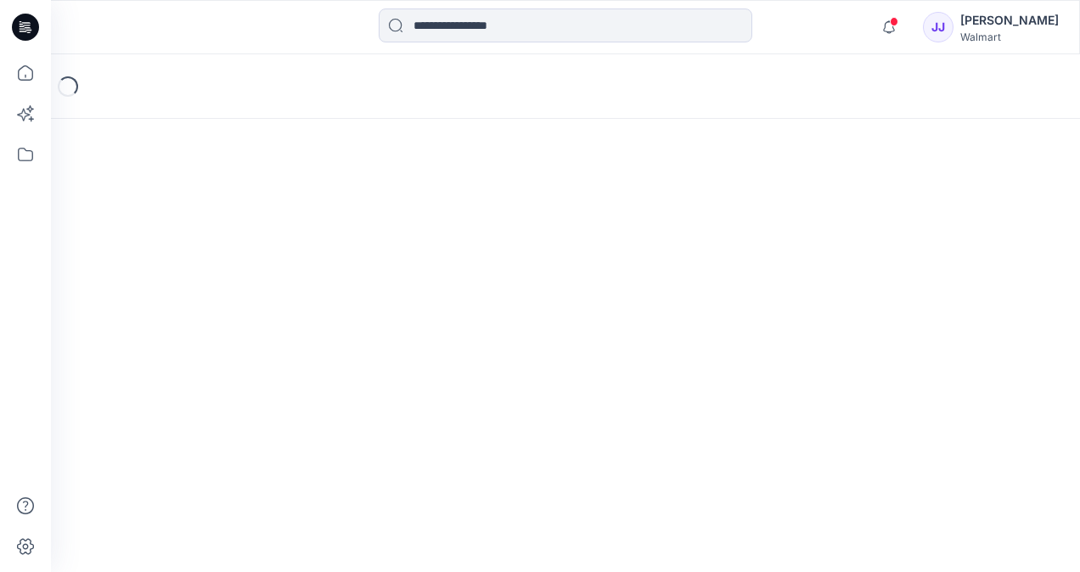
click at [202, 273] on div "Loading..." at bounding box center [565, 313] width 1029 height 518
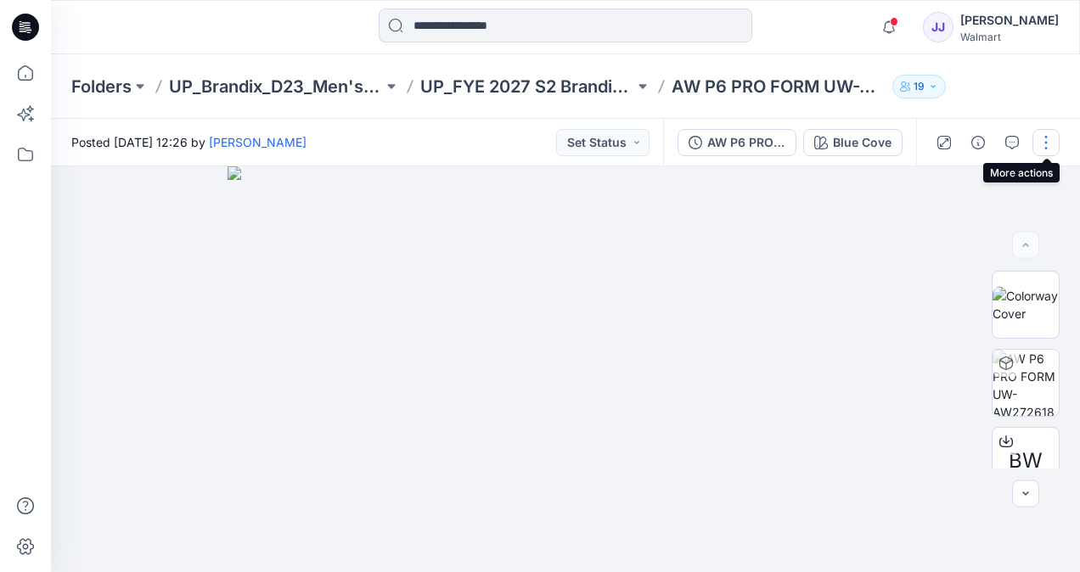
click at [1043, 143] on button "button" at bounding box center [1046, 142] width 27 height 27
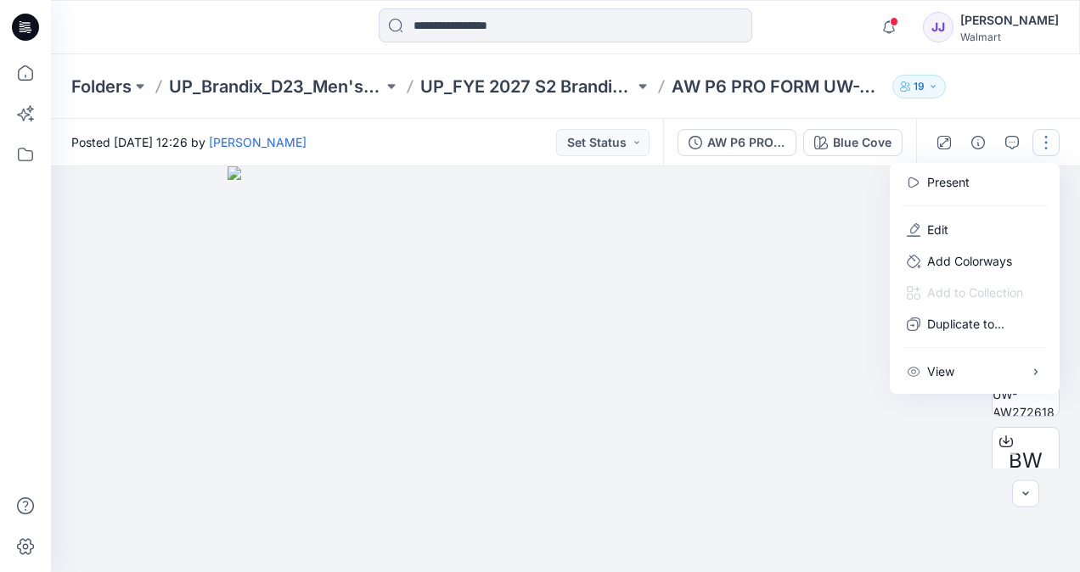
drag, startPoint x: 1065, startPoint y: 236, endPoint x: 880, endPoint y: 221, distance: 185.8
click at [880, 221] on div at bounding box center [565, 369] width 1029 height 406
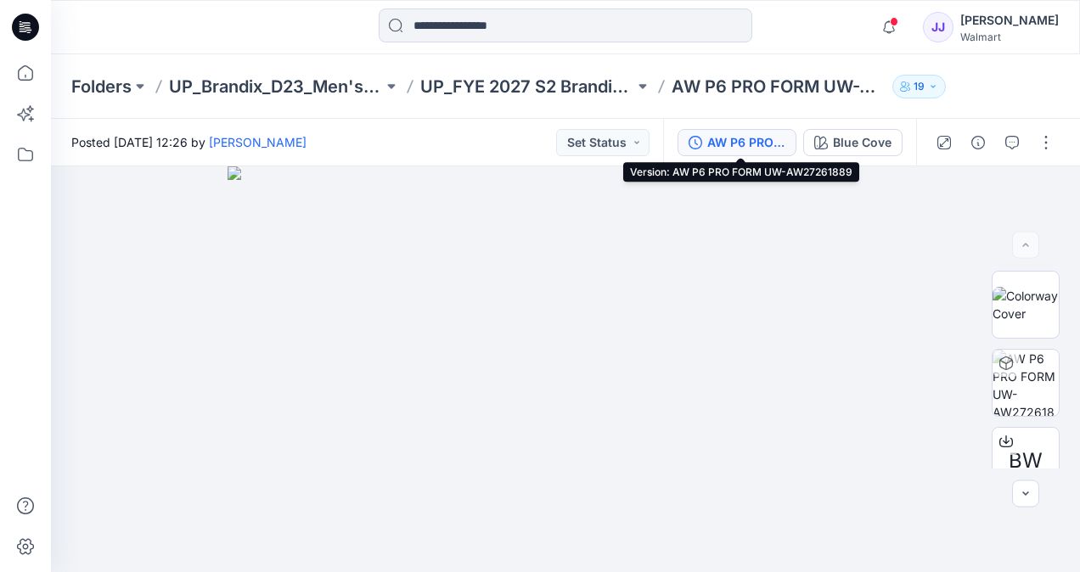
click at [764, 140] on div "AW P6 PRO FORM UW-AW27261889" at bounding box center [746, 142] width 78 height 19
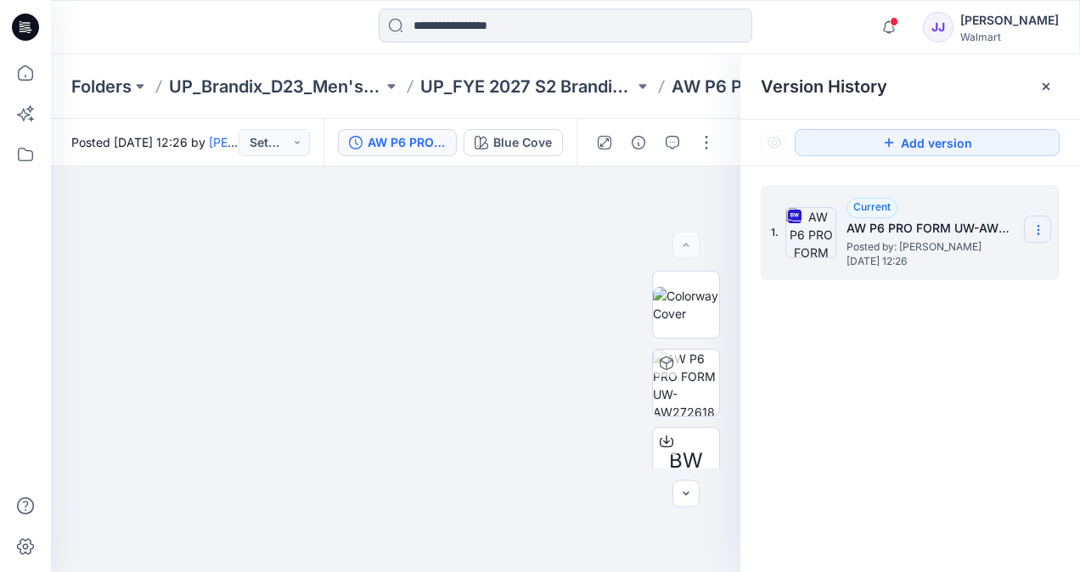
click at [1044, 224] on section at bounding box center [1037, 229] width 27 height 27
drag, startPoint x: 793, startPoint y: 421, endPoint x: 881, endPoint y: 256, distance: 186.5
click at [881, 256] on div "1. Current AW P6 PRO FORM UW-AW27261889 Posted by: [PERSON_NAME] [DATE] 12:26" at bounding box center [910, 381] width 340 height 431
click at [881, 256] on span "[DATE] 12:26" at bounding box center [932, 262] width 170 height 12
click at [926, 222] on h5 "AW P6 PRO FORM UW-AW27261889" at bounding box center [932, 228] width 170 height 20
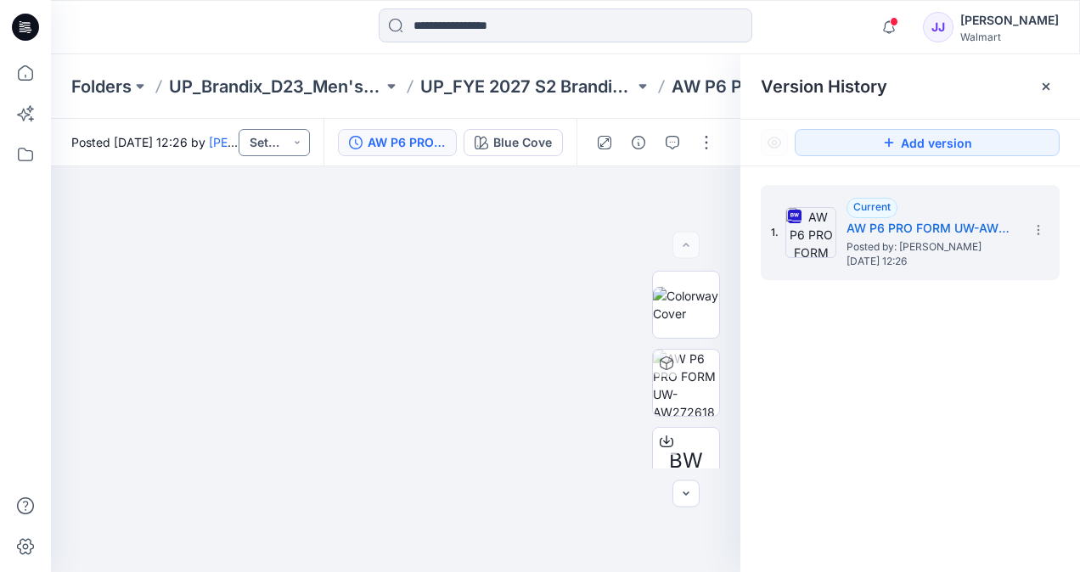
click at [290, 141] on button "Set Status" at bounding box center [274, 142] width 71 height 27
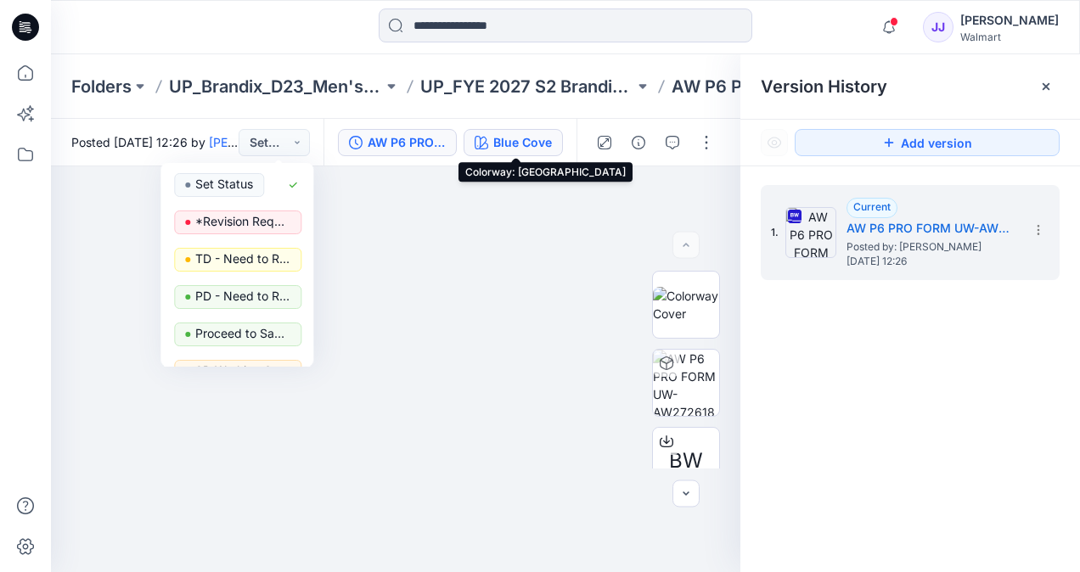
click at [544, 143] on div "Blue Cove" at bounding box center [522, 142] width 59 height 19
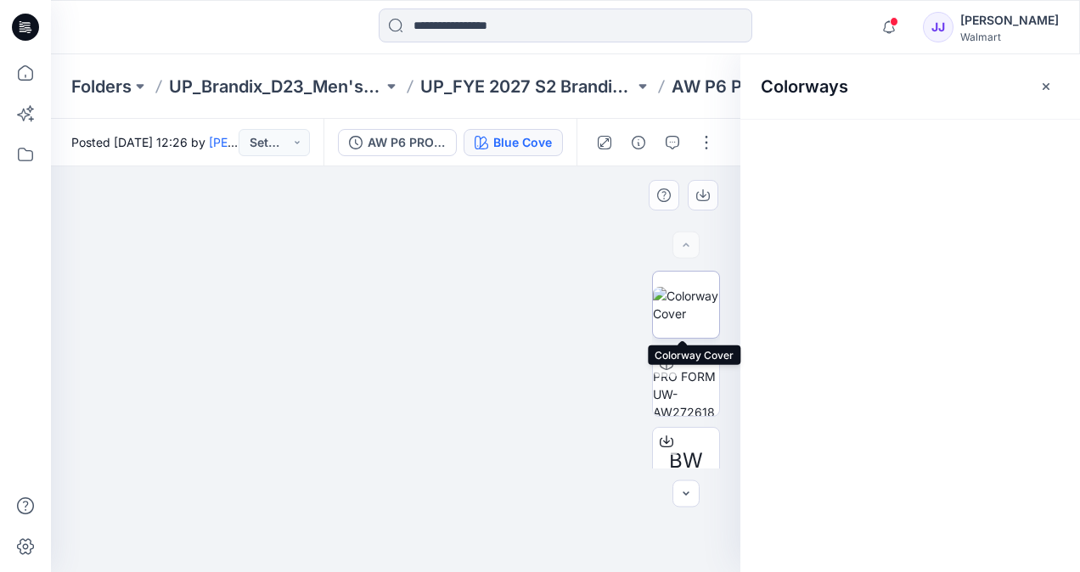
click at [665, 319] on img at bounding box center [686, 305] width 66 height 36
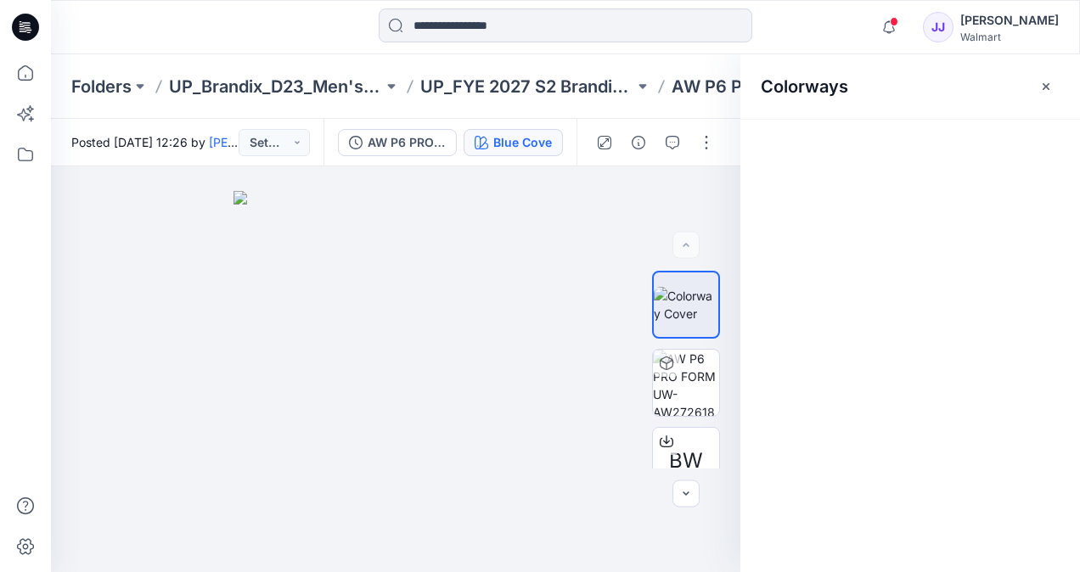
click at [829, 268] on div "Colorways" at bounding box center [910, 313] width 340 height 518
drag, startPoint x: 829, startPoint y: 268, endPoint x: 333, endPoint y: 355, distance: 503.4
click at [333, 355] on div "BW Blue Cove Loading... Material Properties Loading... Colorways Version Histor…" at bounding box center [565, 369] width 1029 height 406
click at [1040, 75] on button "button" at bounding box center [1046, 86] width 27 height 27
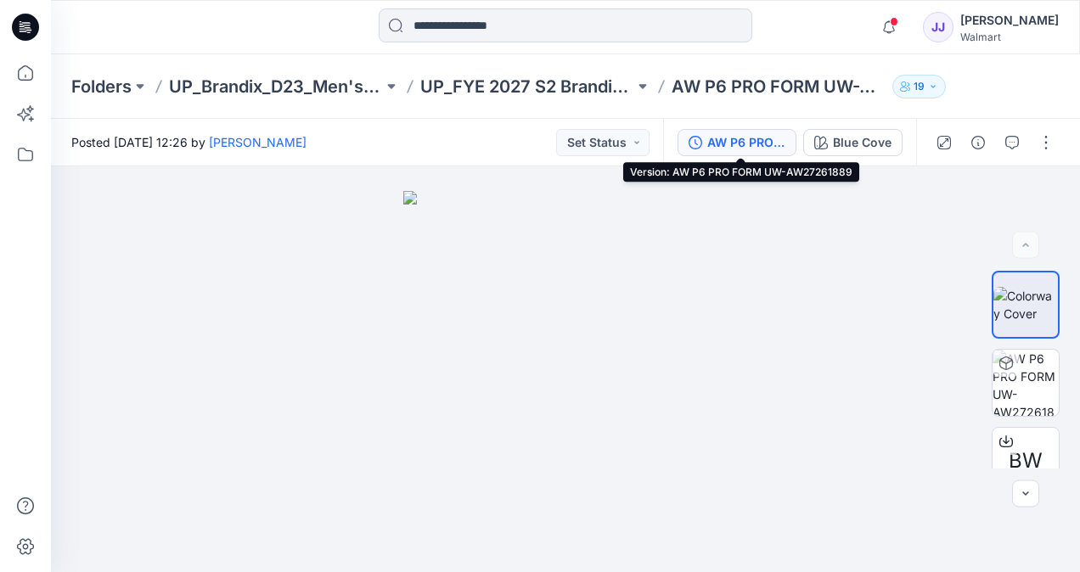
click at [737, 146] on div "AW P6 PRO FORM UW-AW27261889" at bounding box center [746, 142] width 78 height 19
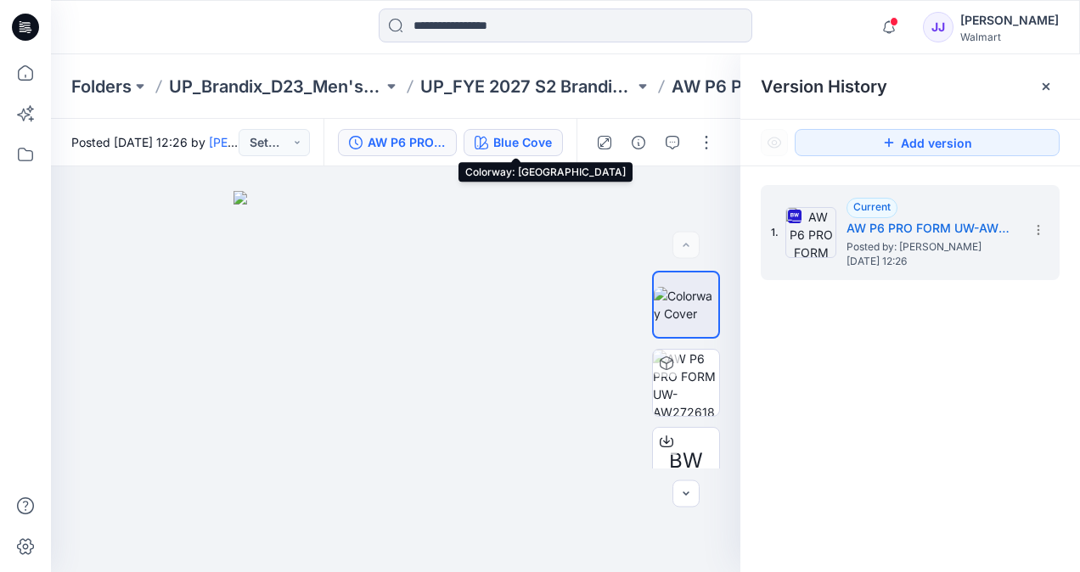
click at [533, 144] on div "Blue Cove" at bounding box center [522, 142] width 59 height 19
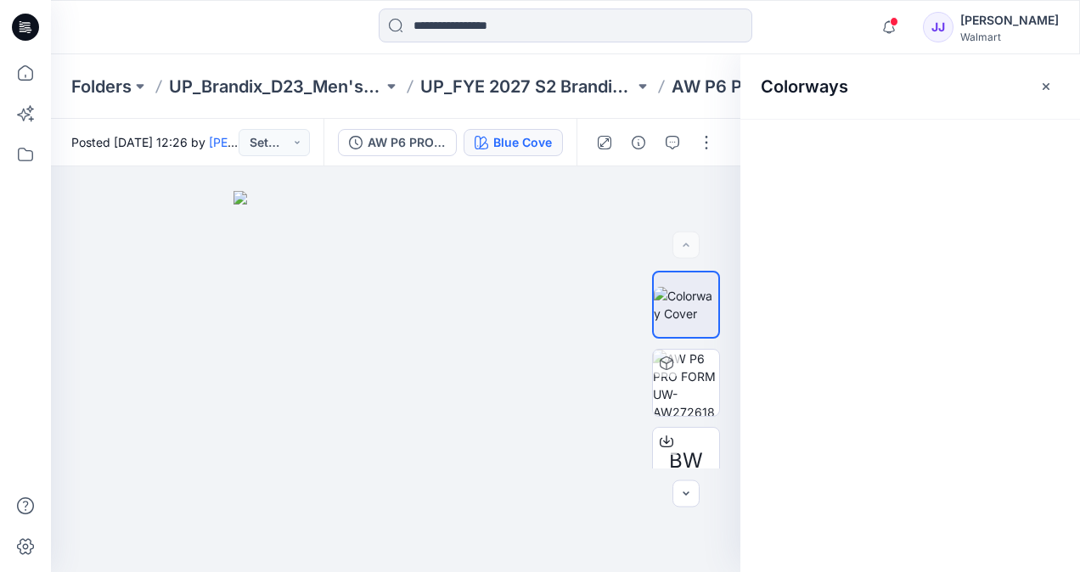
click at [943, 346] on div "Colorways" at bounding box center [910, 313] width 340 height 518
click at [1051, 83] on icon "button" at bounding box center [1046, 87] width 14 height 14
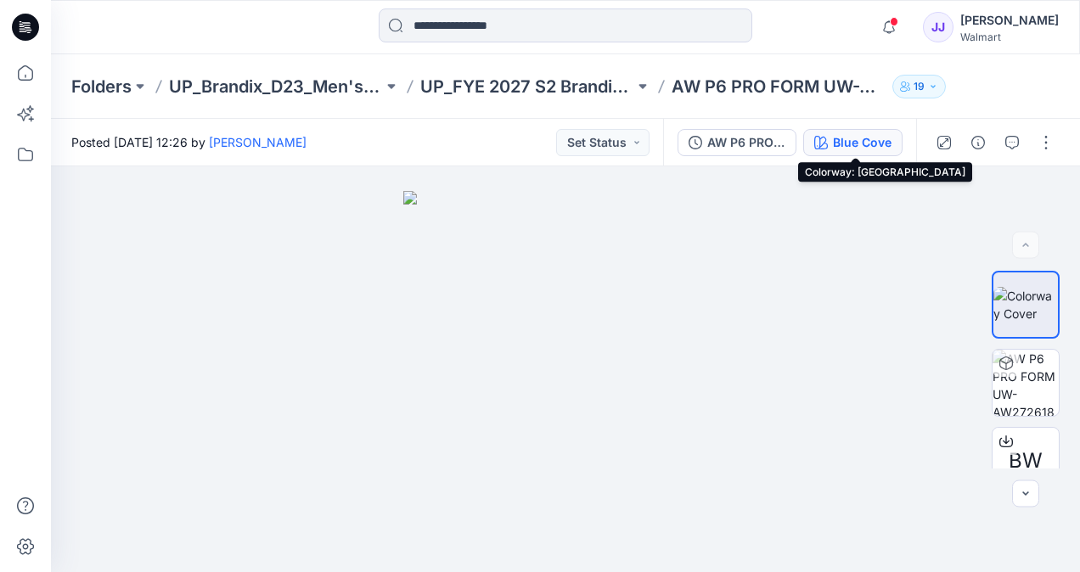
click at [859, 146] on div "Blue Cove" at bounding box center [862, 142] width 59 height 19
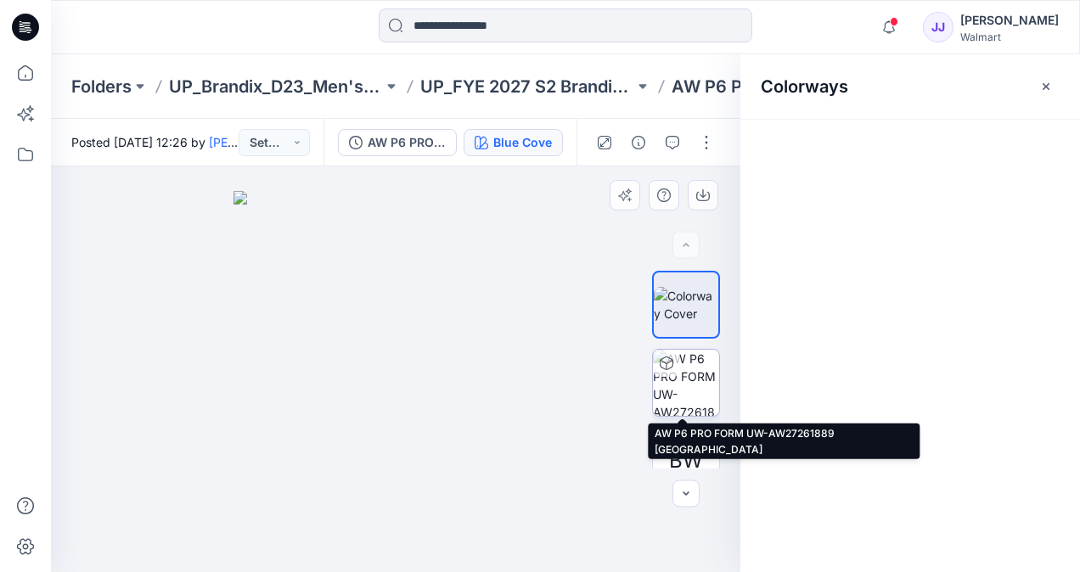
click at [664, 401] on img at bounding box center [686, 383] width 66 height 66
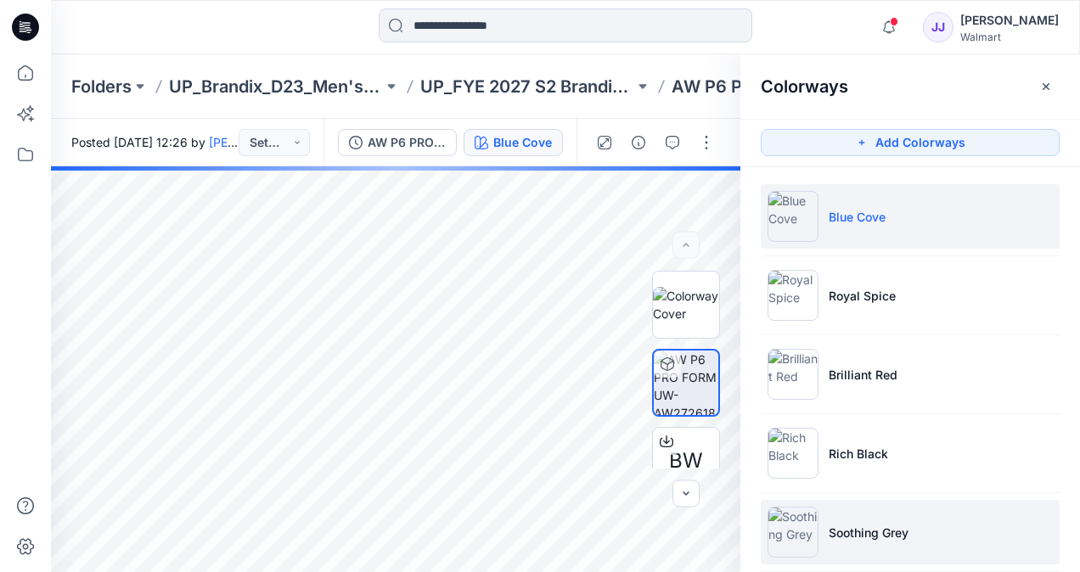
click at [875, 513] on li "Soothing Grey" at bounding box center [910, 532] width 299 height 65
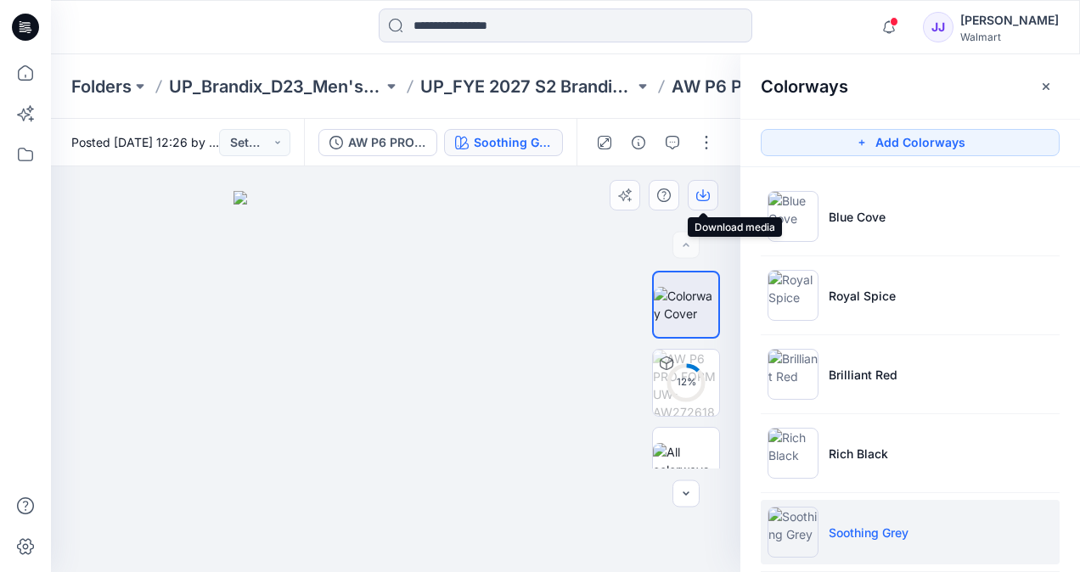
click at [701, 182] on button "button" at bounding box center [703, 195] width 31 height 31
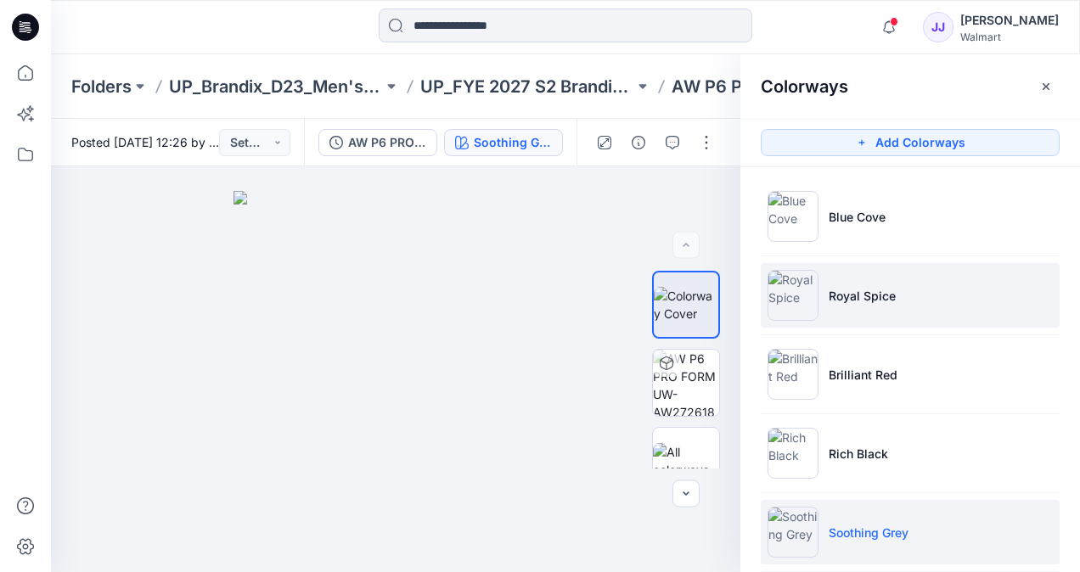
click at [840, 284] on li "Royal Spice" at bounding box center [910, 295] width 299 height 65
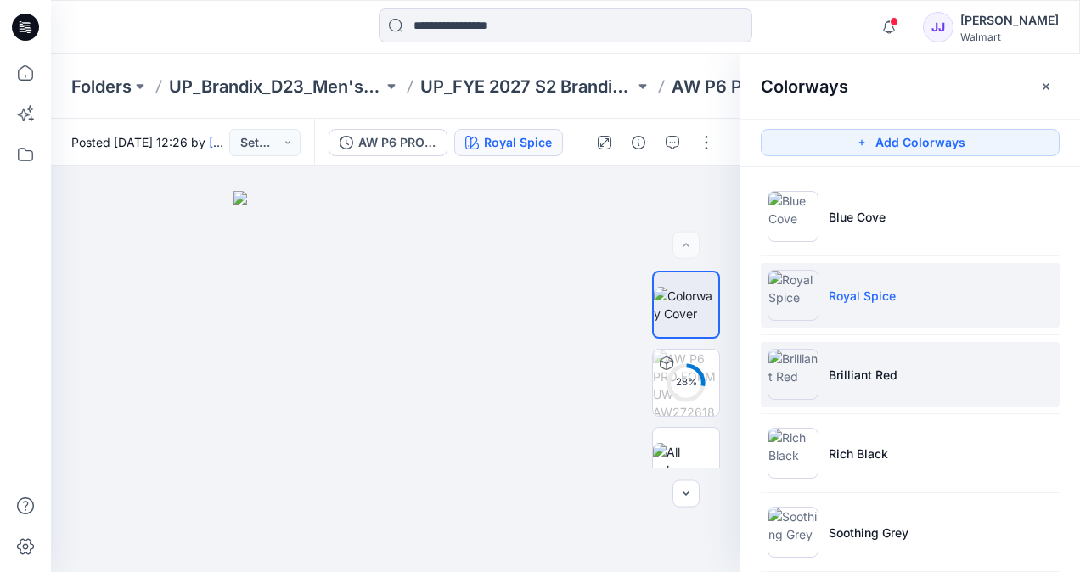
click at [873, 370] on p "Brilliant Red" at bounding box center [863, 375] width 69 height 18
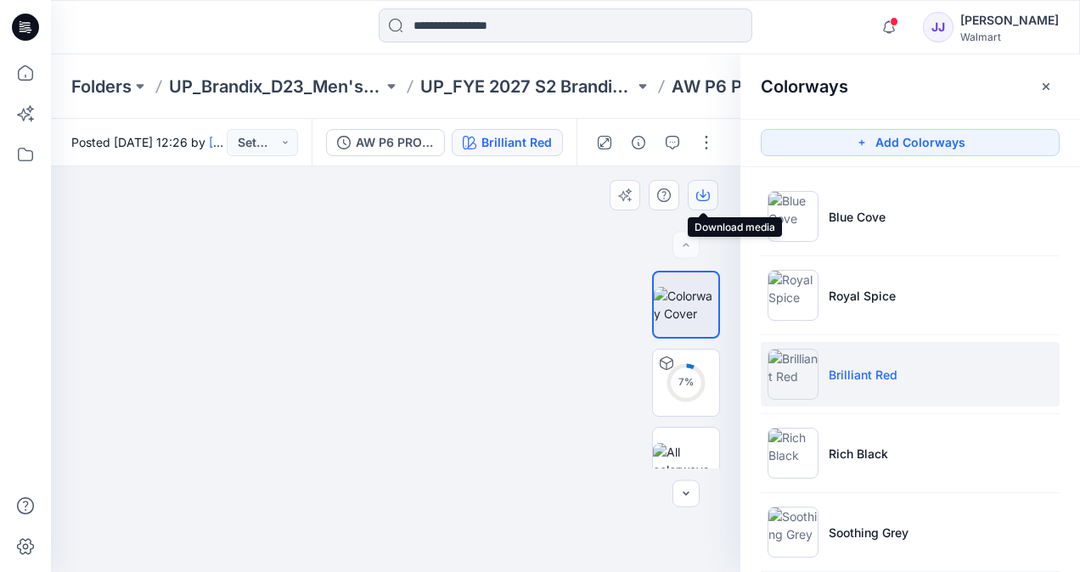
click at [708, 193] on icon "button" at bounding box center [703, 196] width 14 height 9
